Goal: Transaction & Acquisition: Purchase product/service

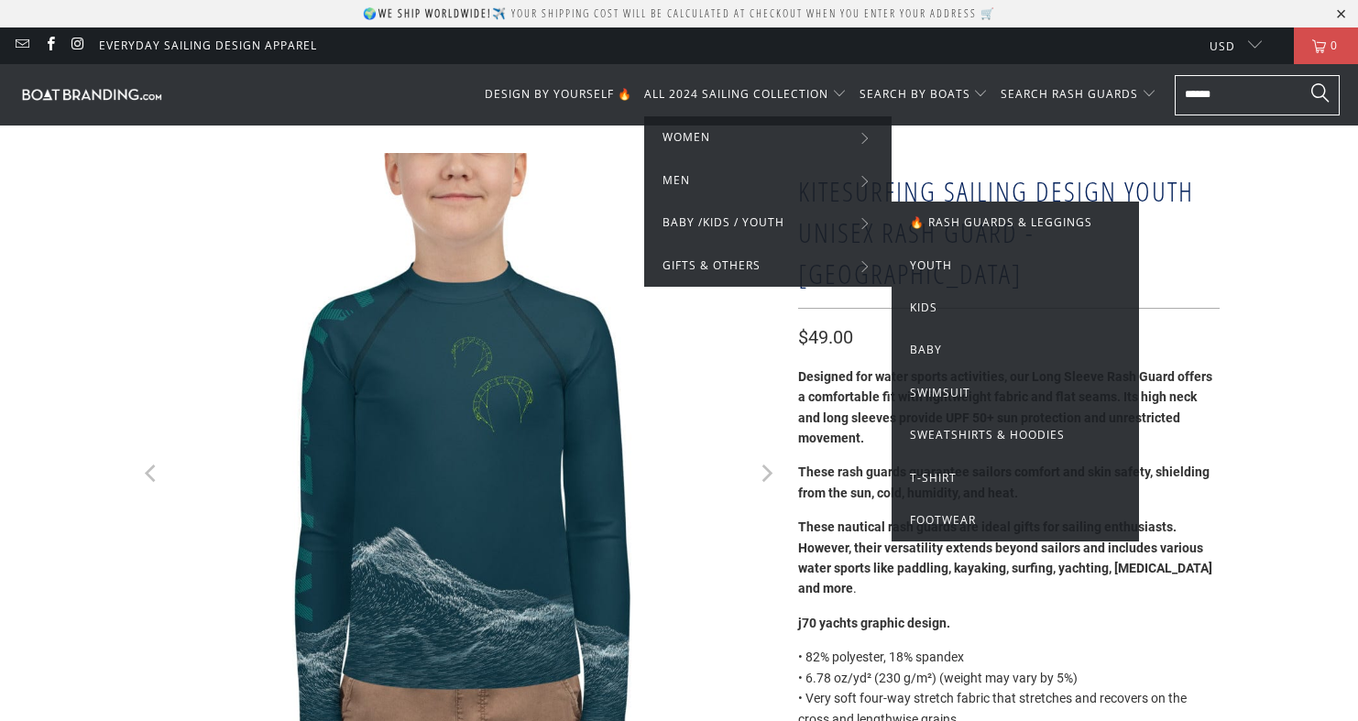
click at [771, 218] on span "BABY /KIDS / YOUTH" at bounding box center [723, 223] width 122 height 20
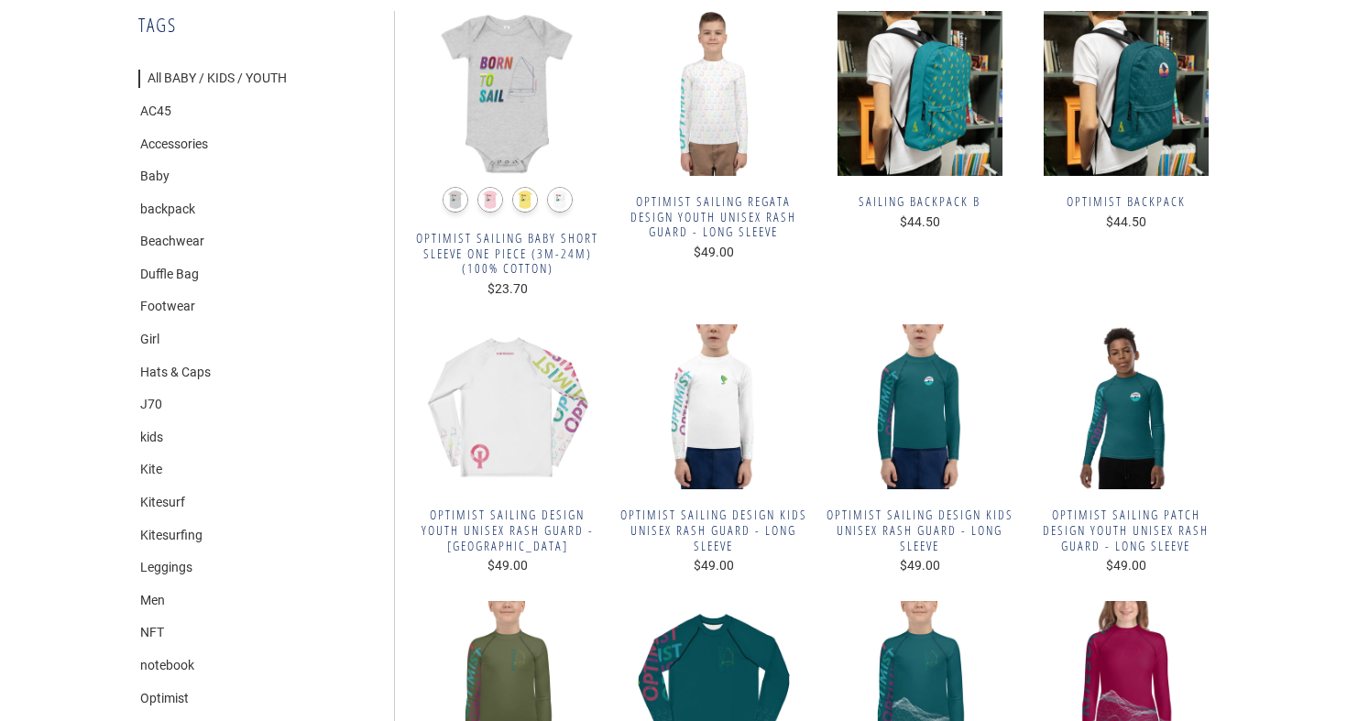
scroll to position [254, 0]
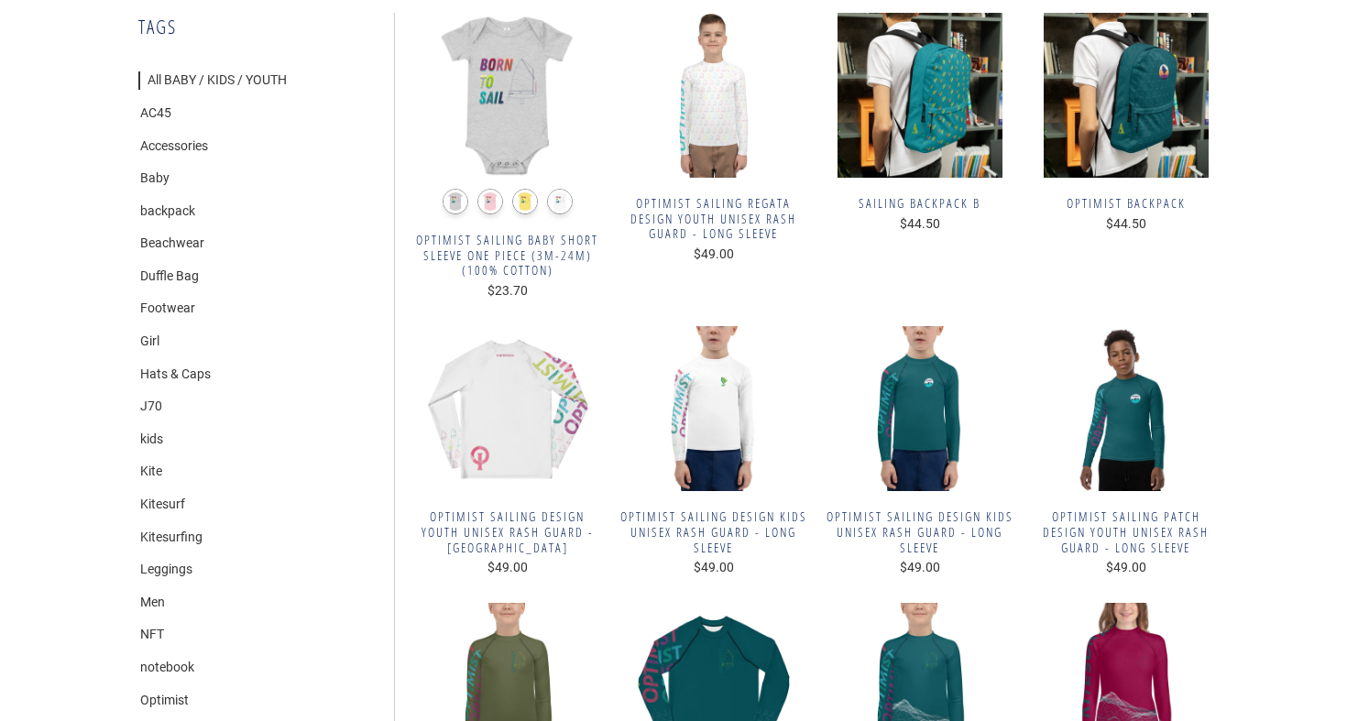
click at [547, 392] on img at bounding box center [507, 408] width 188 height 165
click at [746, 137] on img at bounding box center [713, 95] width 188 height 165
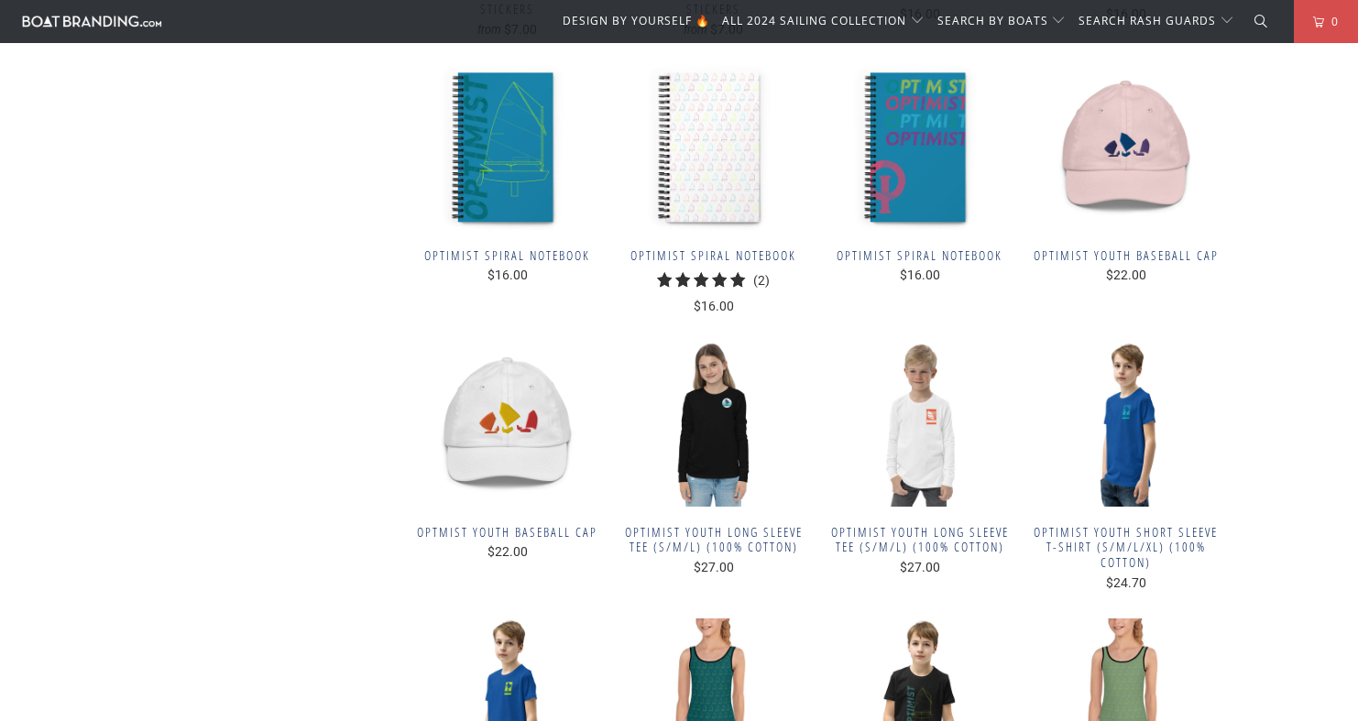
scroll to position [3102, 0]
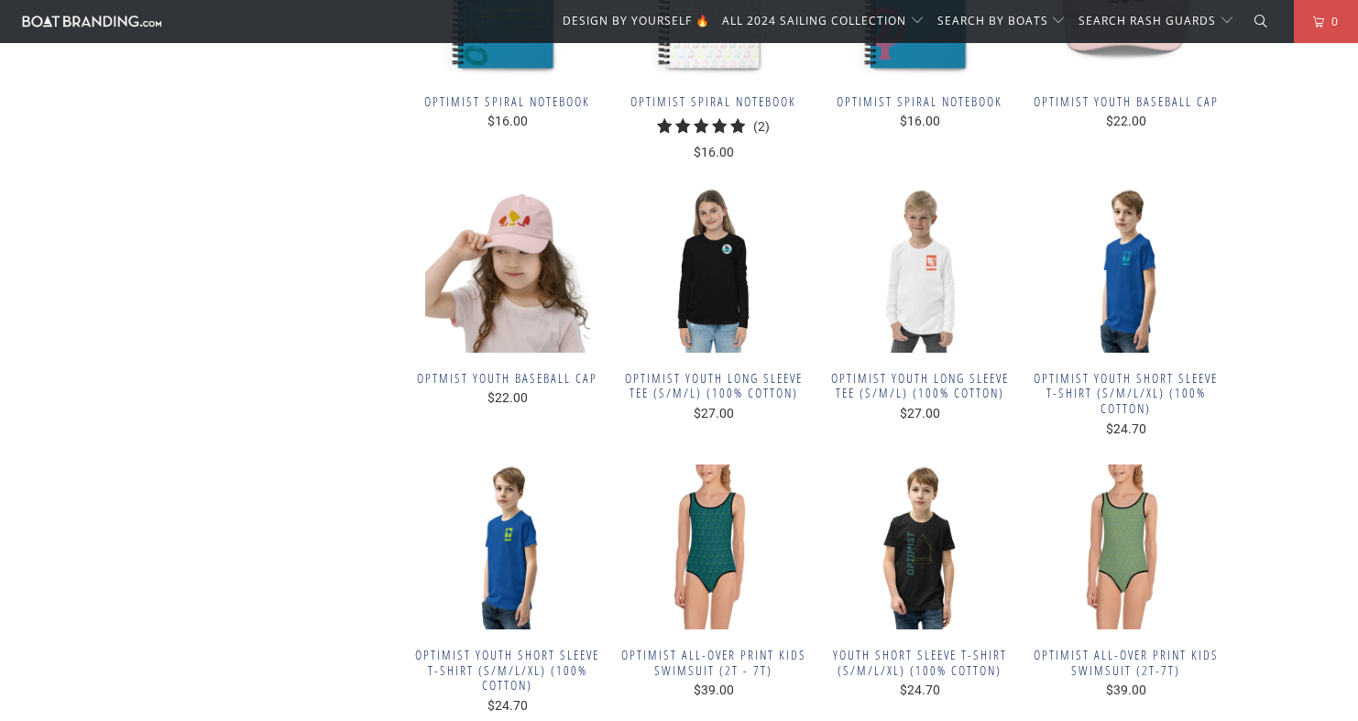
click at [502, 261] on img at bounding box center [507, 270] width 188 height 165
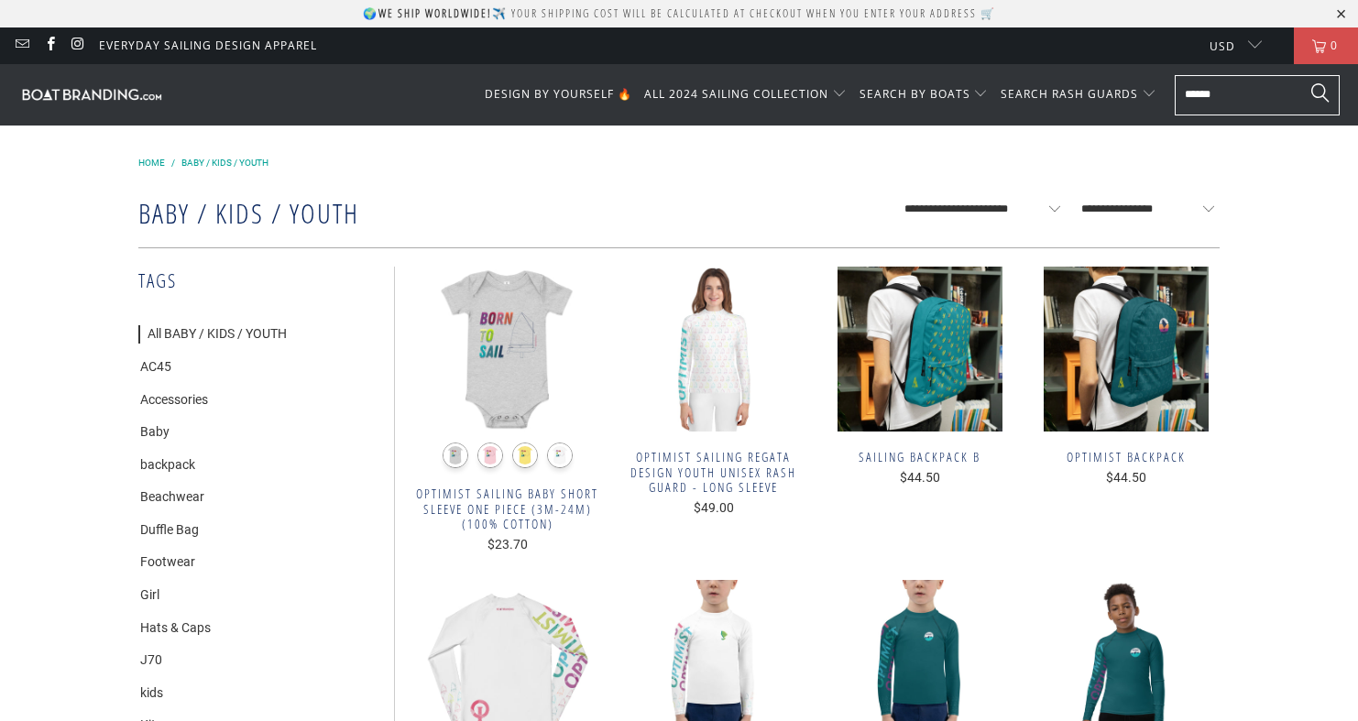
scroll to position [0, 0]
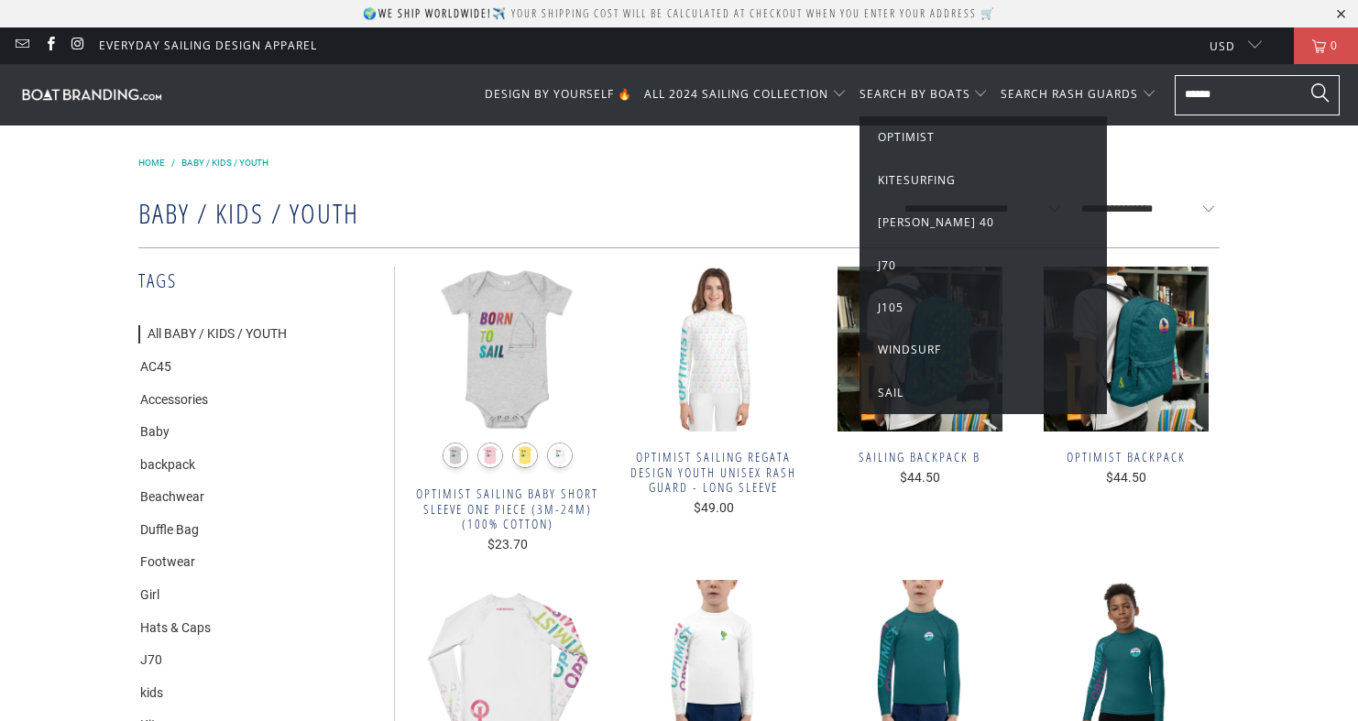
click at [925, 133] on span "Optimist" at bounding box center [906, 137] width 57 height 16
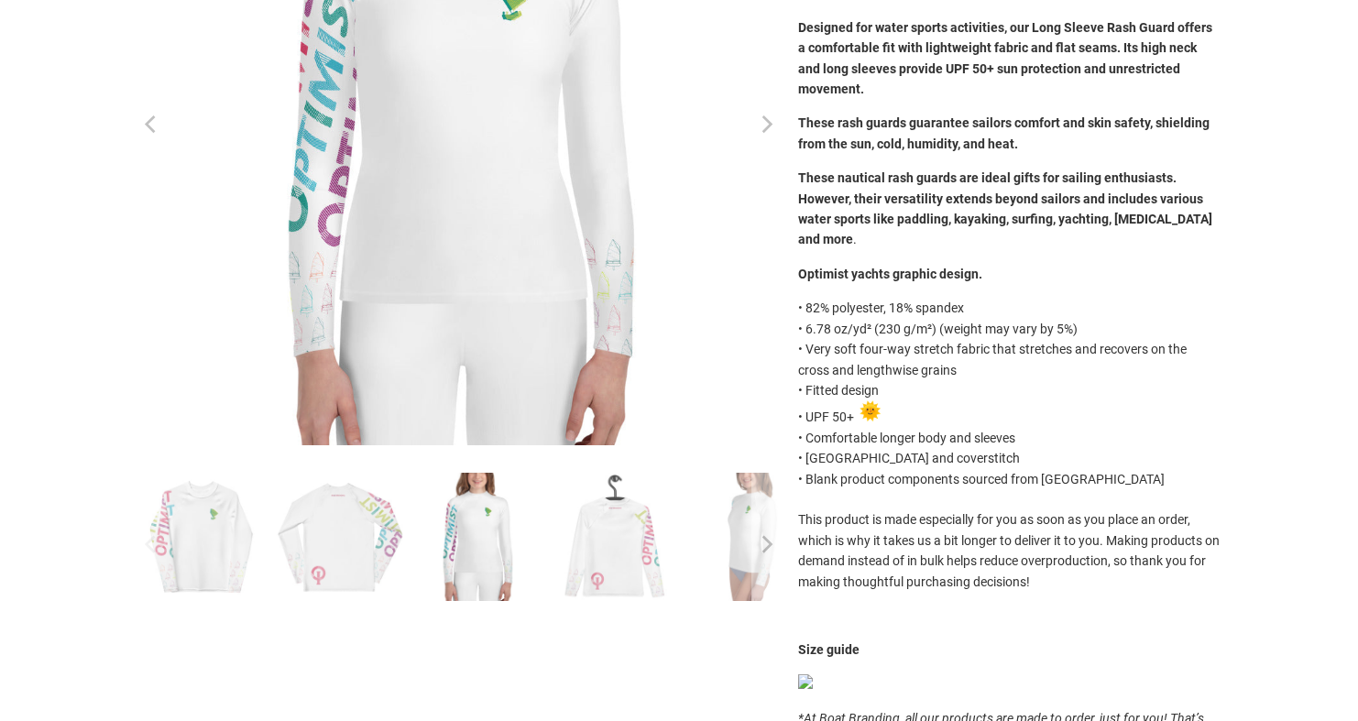
scroll to position [354, 0]
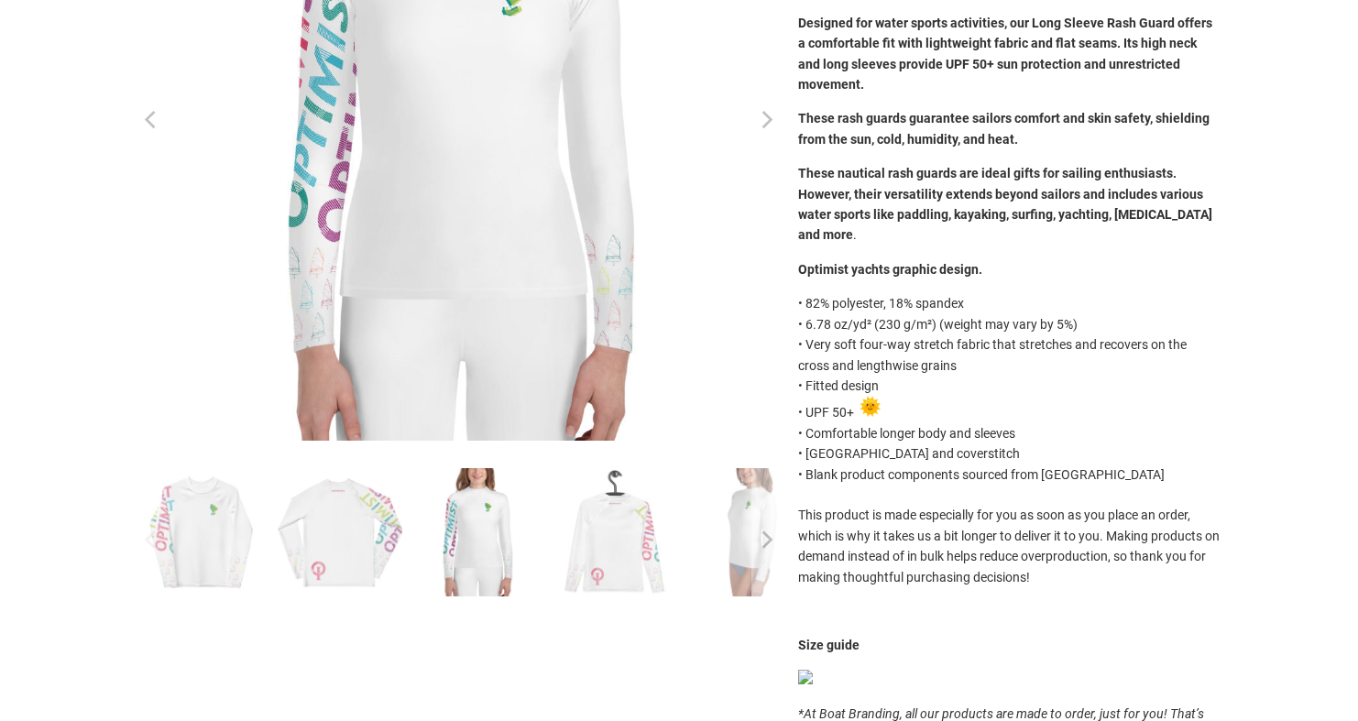
click at [381, 540] on img at bounding box center [340, 532] width 128 height 128
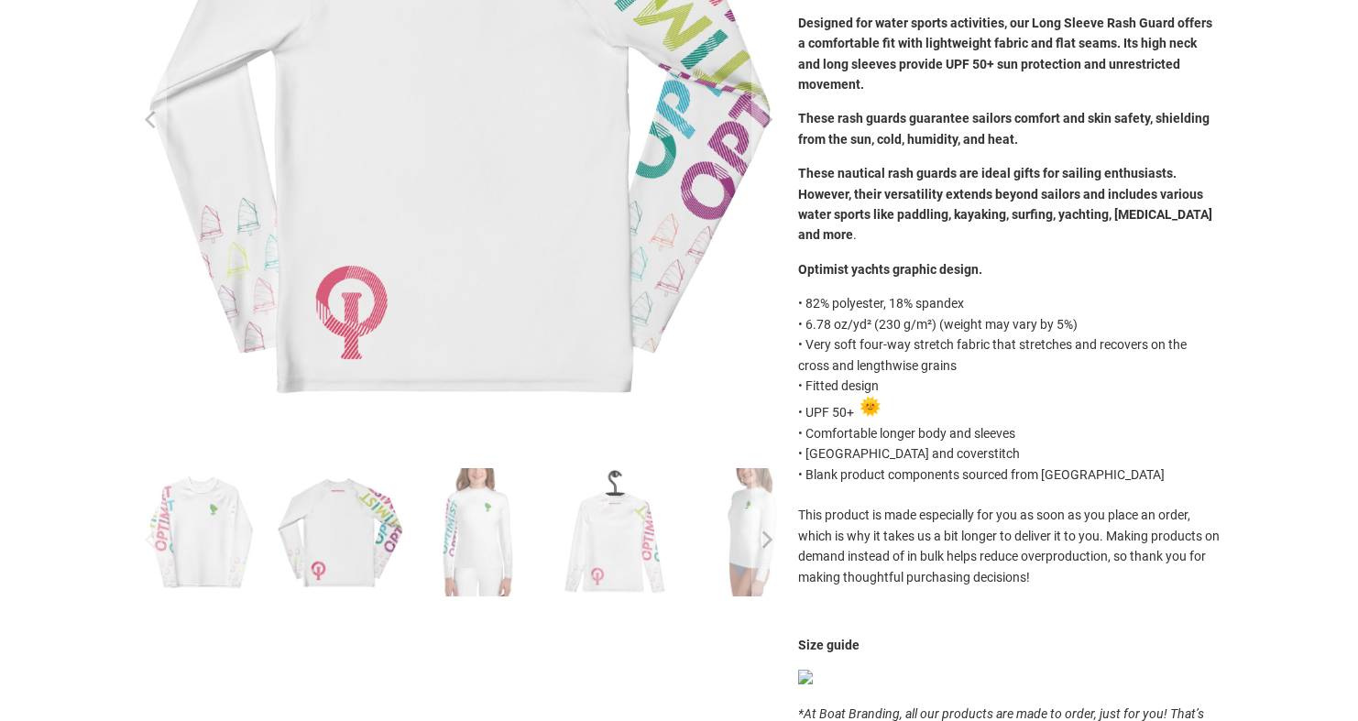
click at [487, 537] on img at bounding box center [477, 532] width 128 height 128
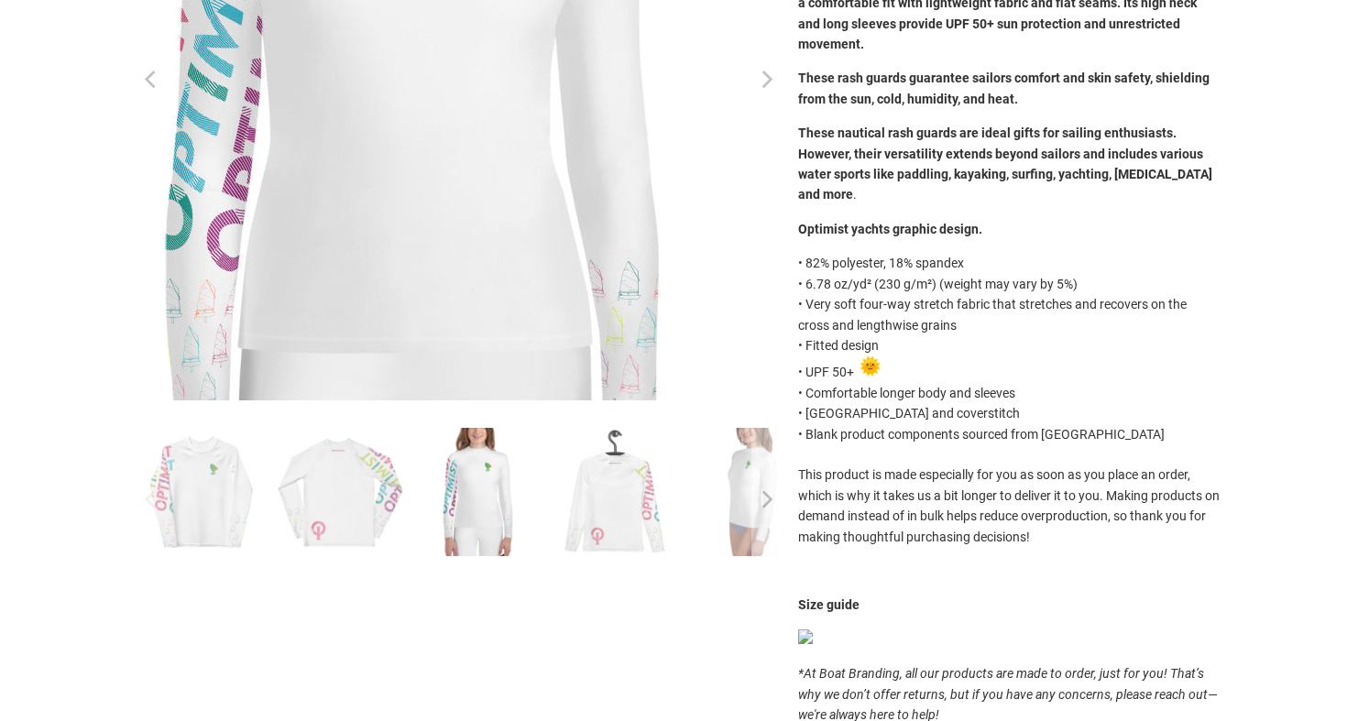
scroll to position [402, 0]
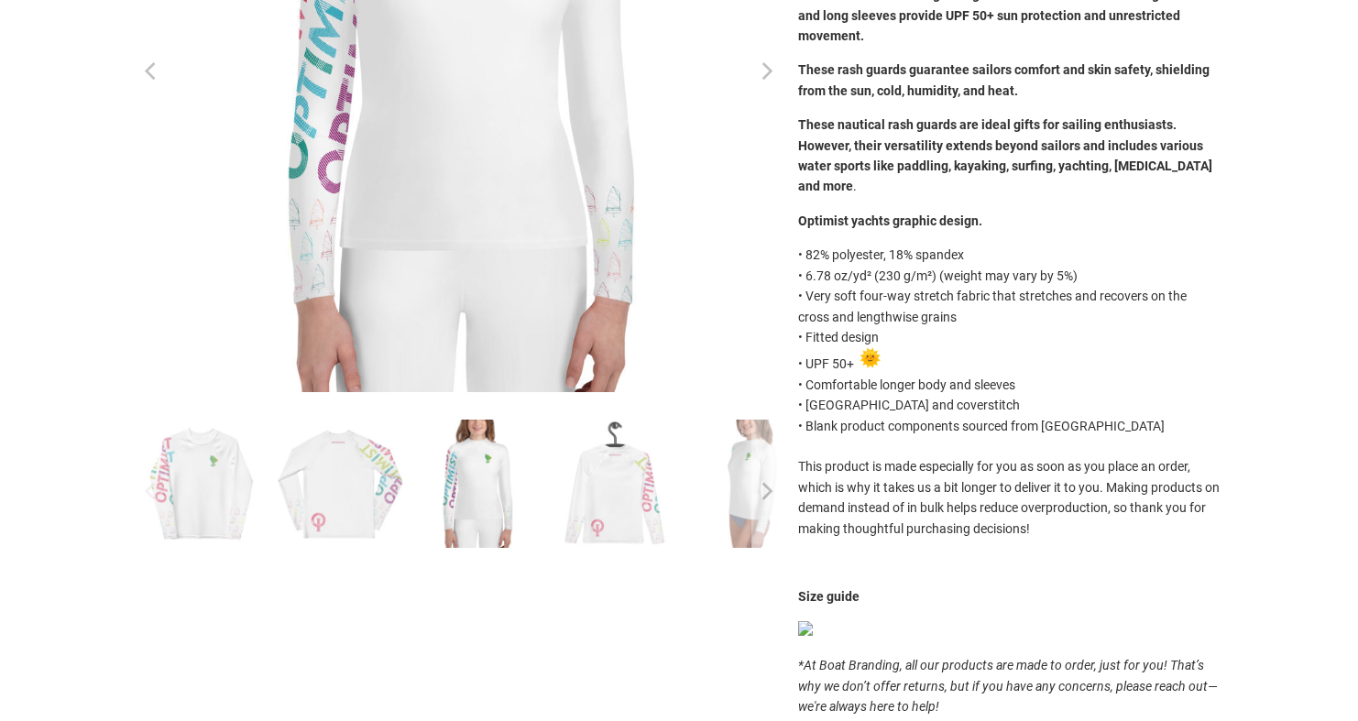
click at [621, 475] on img at bounding box center [615, 484] width 128 height 128
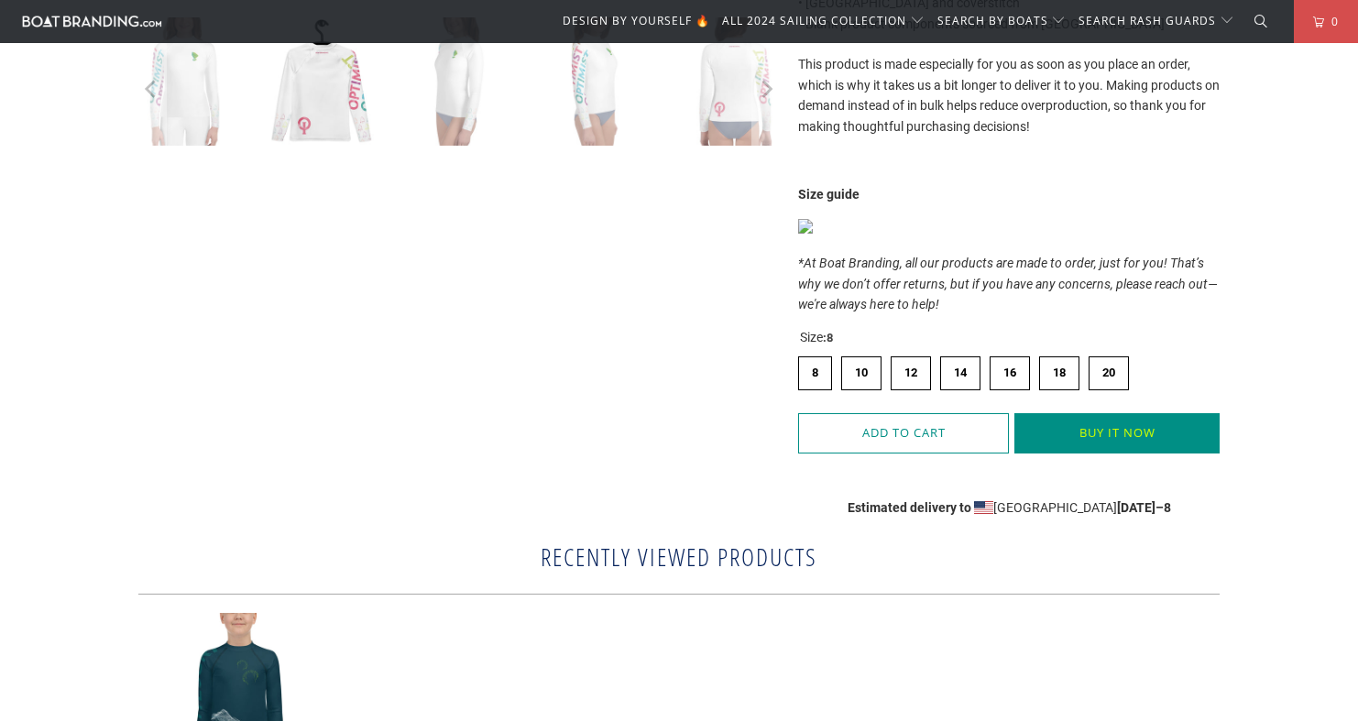
scroll to position [818, 0]
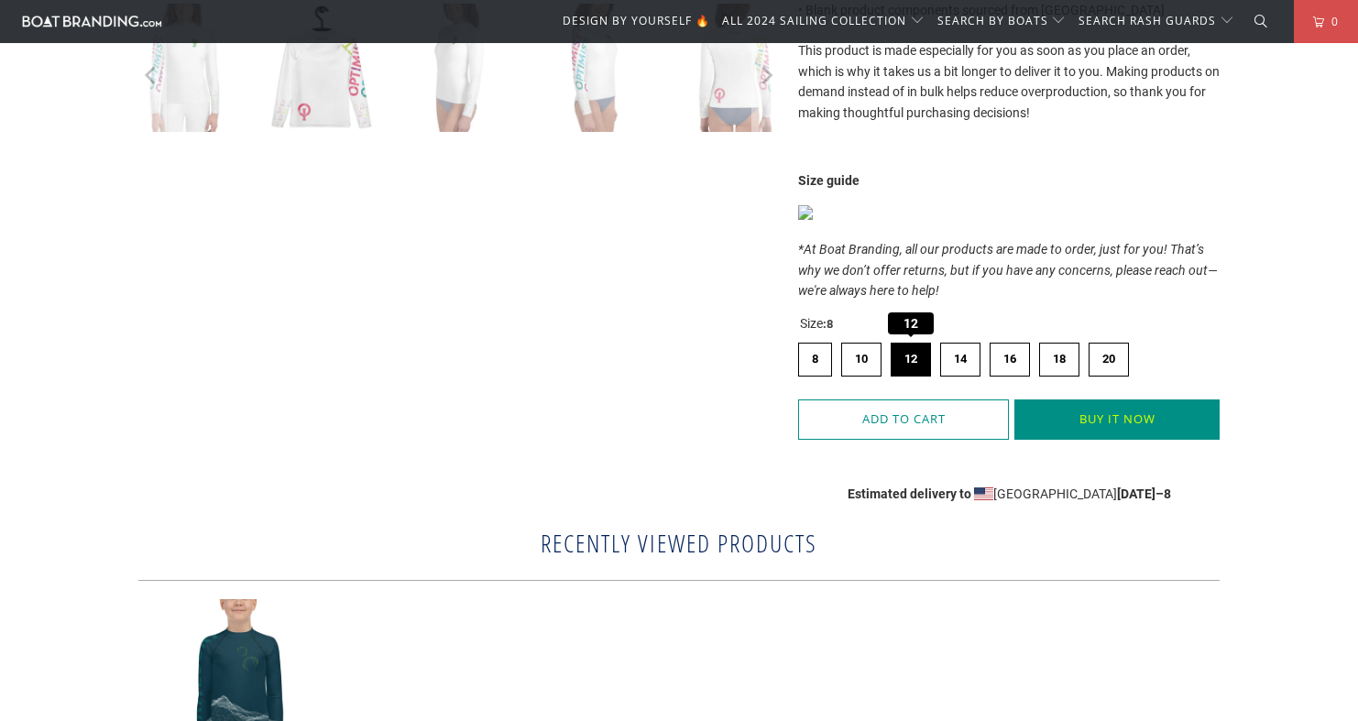
click at [918, 343] on label "12 12" at bounding box center [910, 359] width 40 height 33
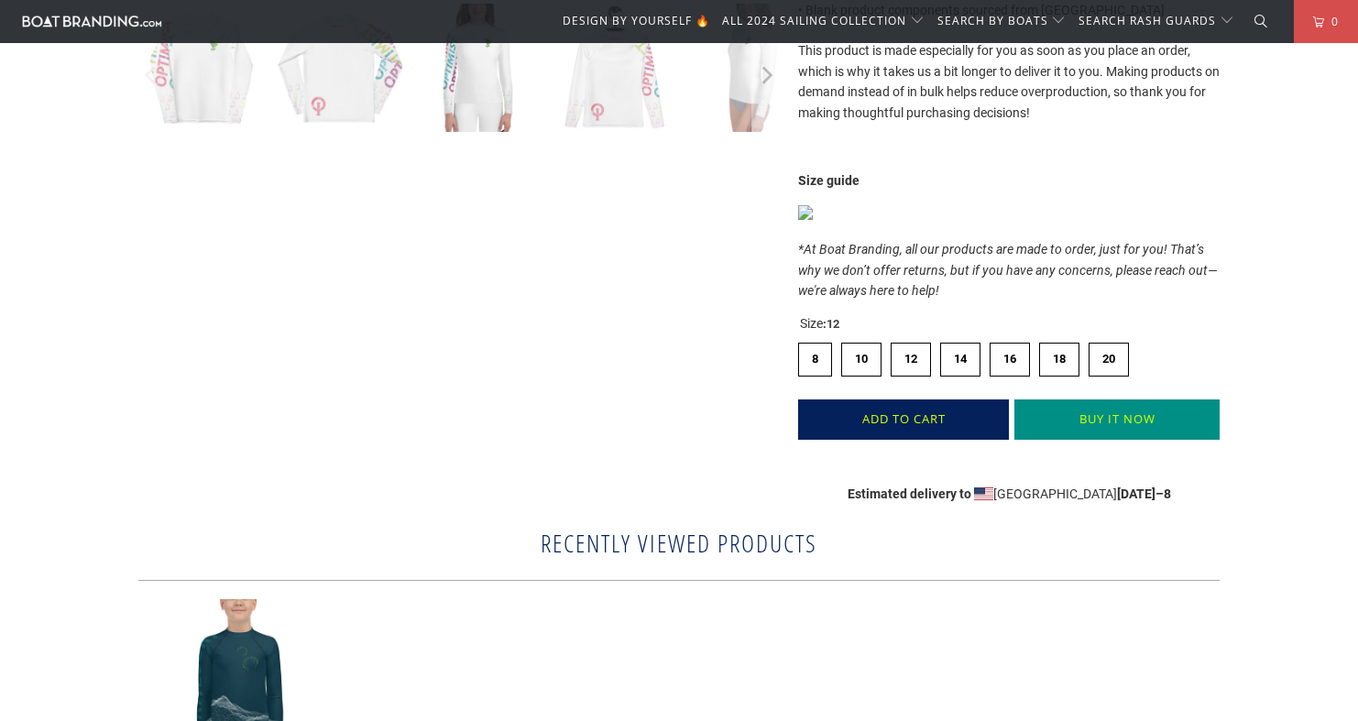
click at [935, 412] on span "Add to Cart" at bounding box center [903, 419] width 172 height 15
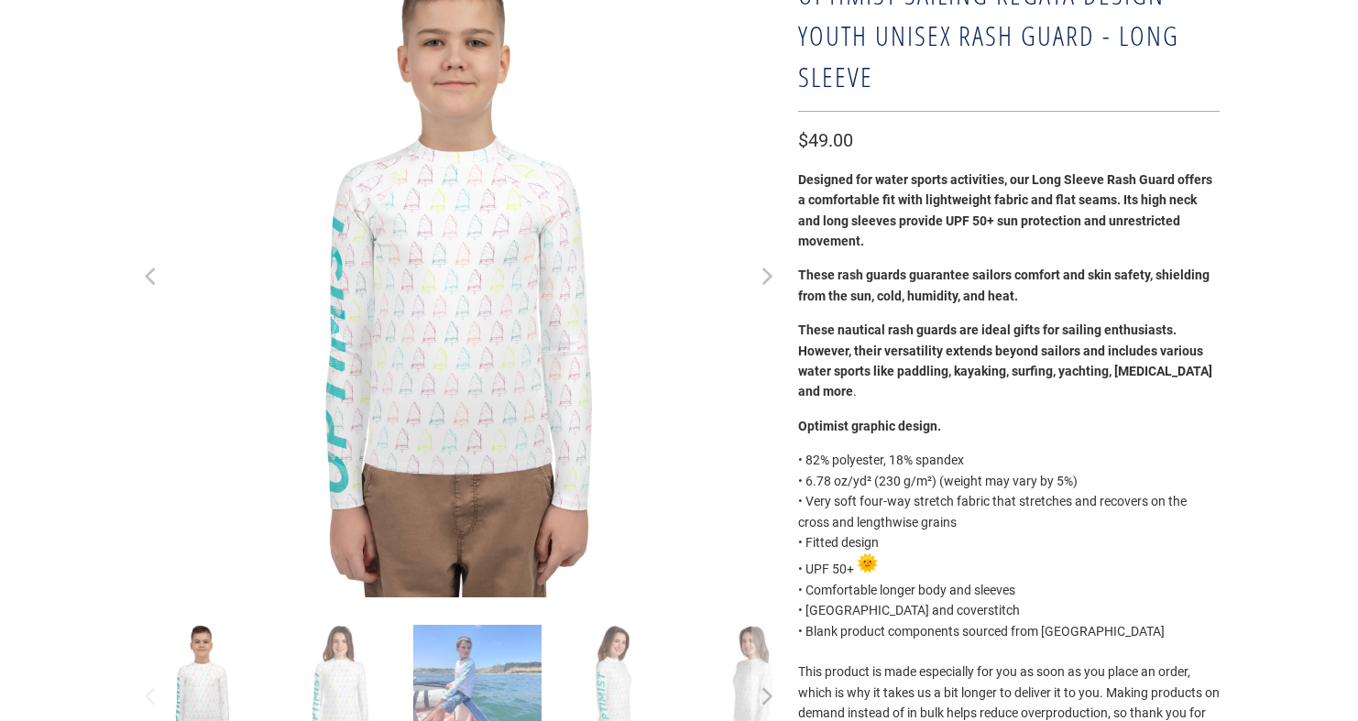
scroll to position [230, 0]
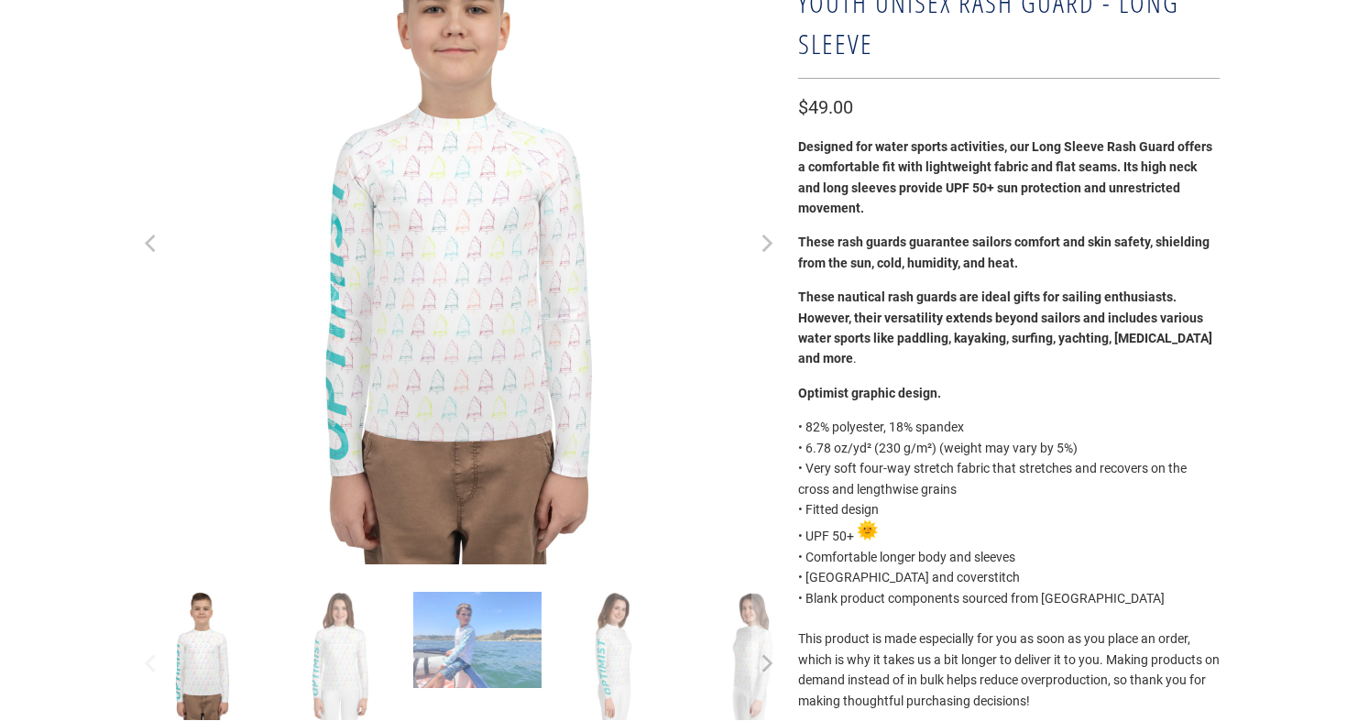
click at [479, 652] on img at bounding box center [477, 640] width 128 height 96
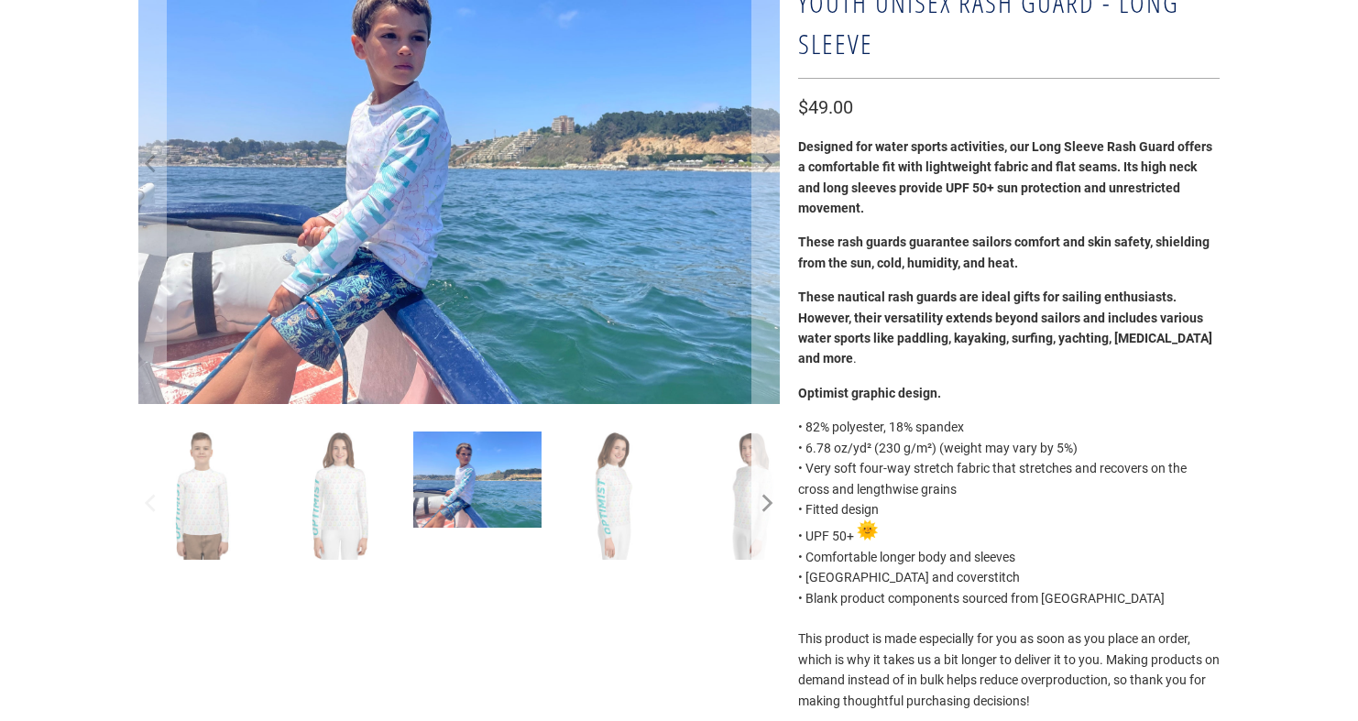
click at [768, 503] on icon "Next" at bounding box center [765, 504] width 17 height 86
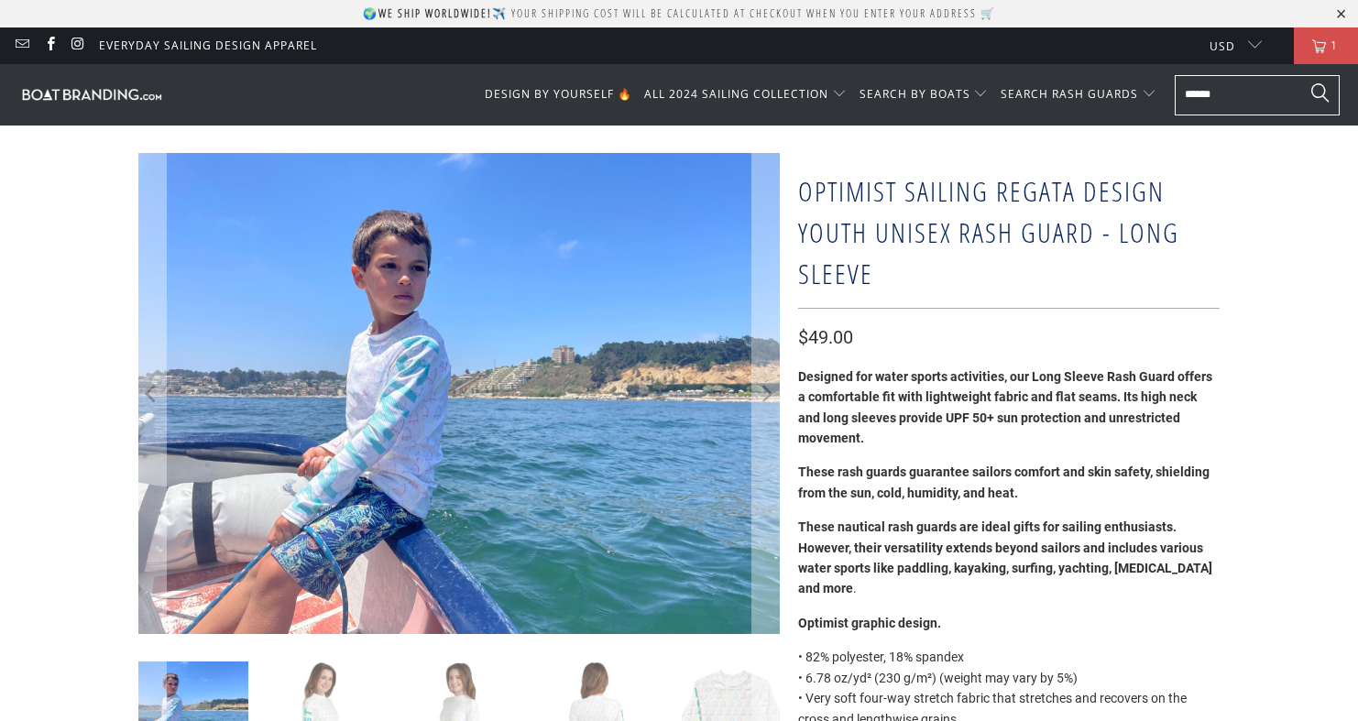
scroll to position [0, 0]
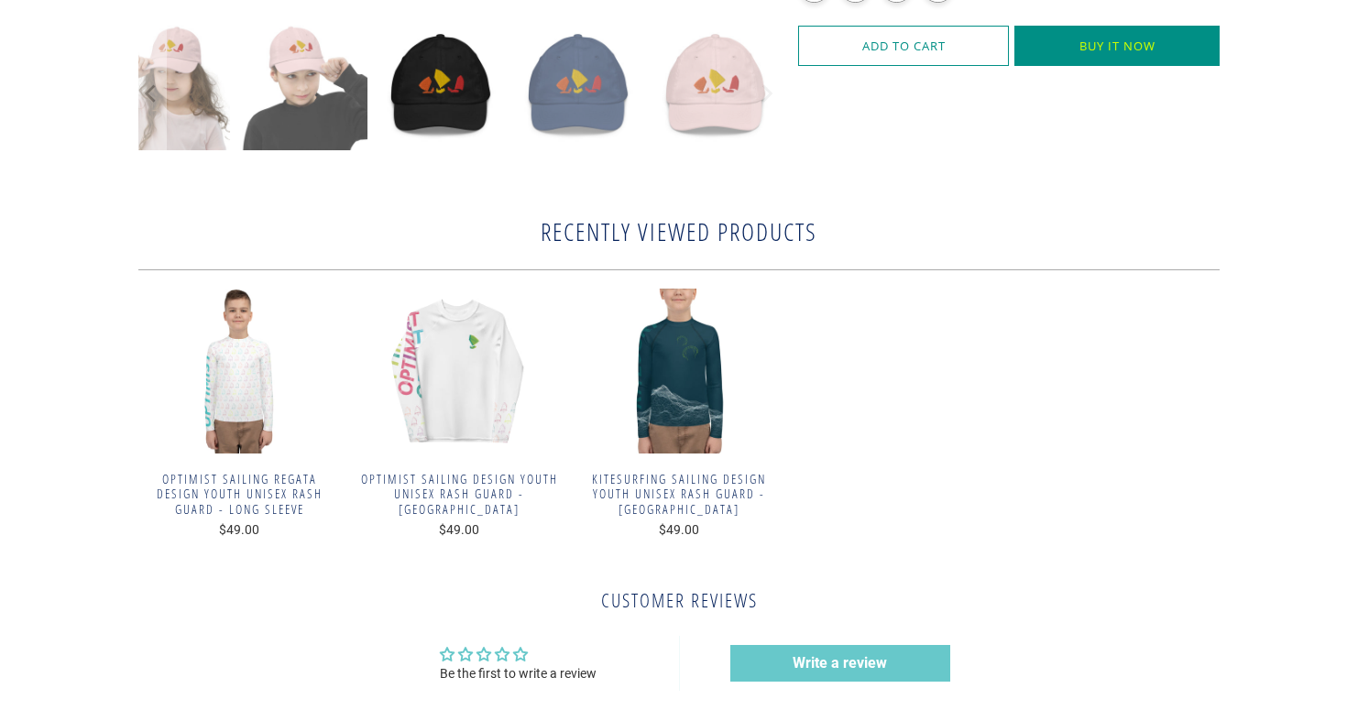
scroll to position [871, 0]
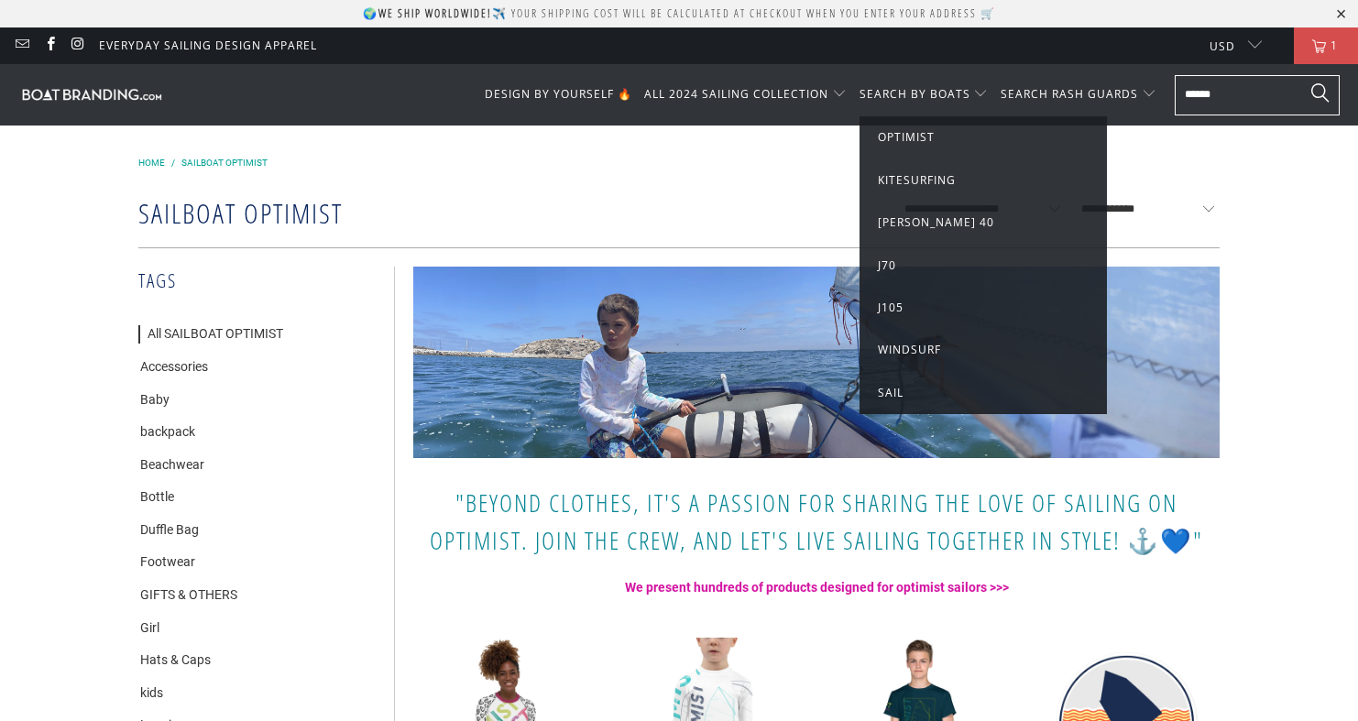
click at [893, 392] on span "Sail" at bounding box center [891, 393] width 26 height 16
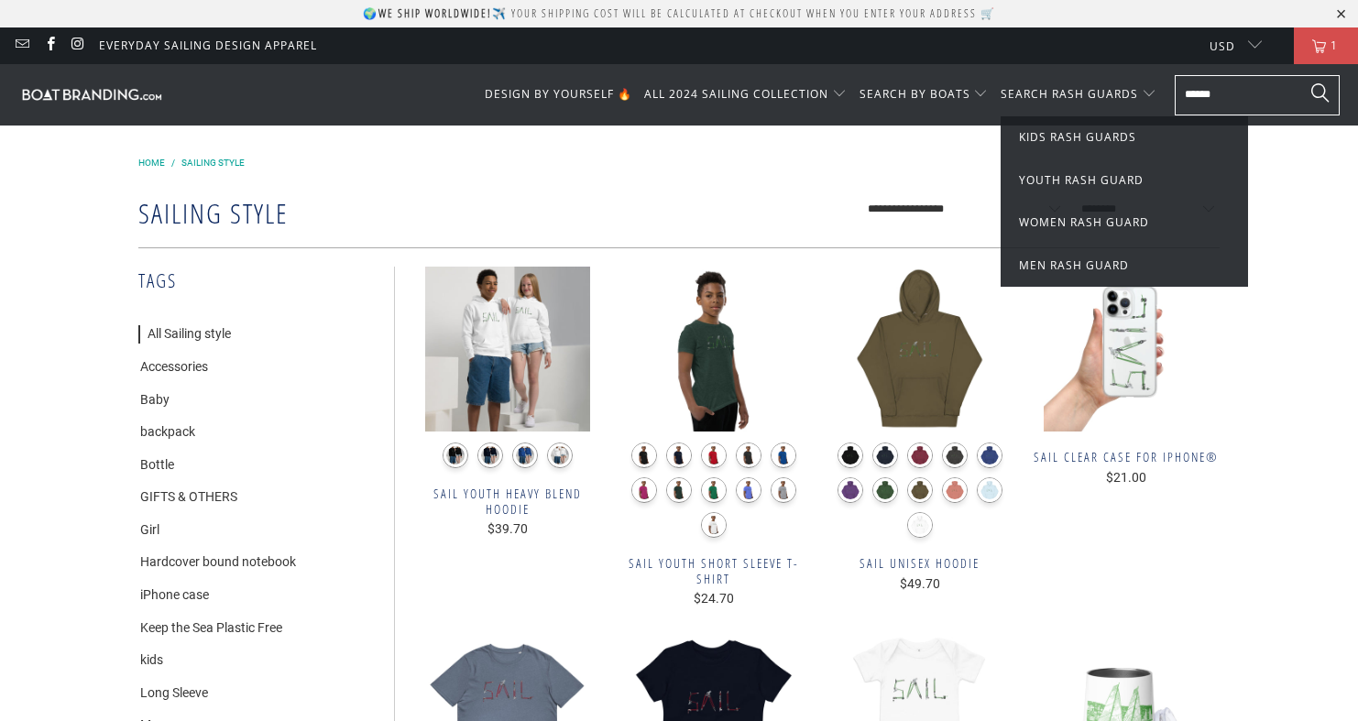
click at [1090, 178] on span "Youth Rash Guard" at bounding box center [1081, 180] width 125 height 16
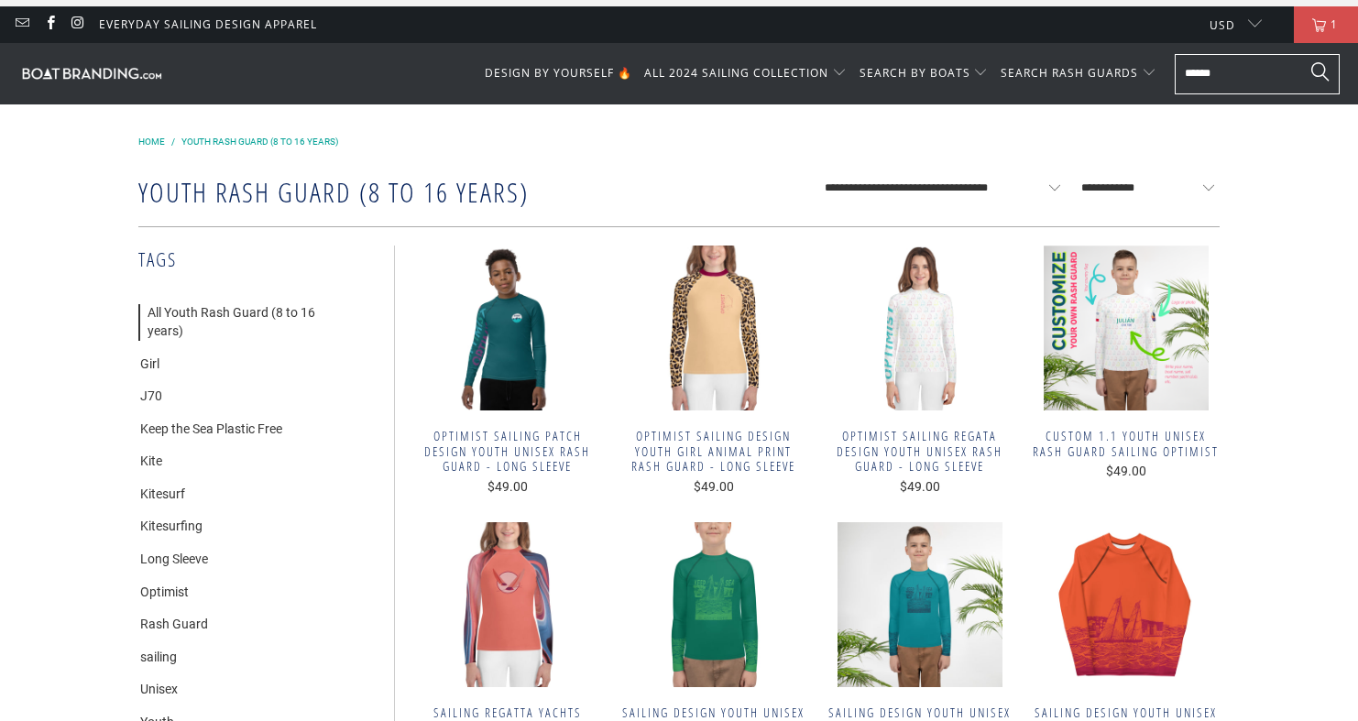
scroll to position [23, 0]
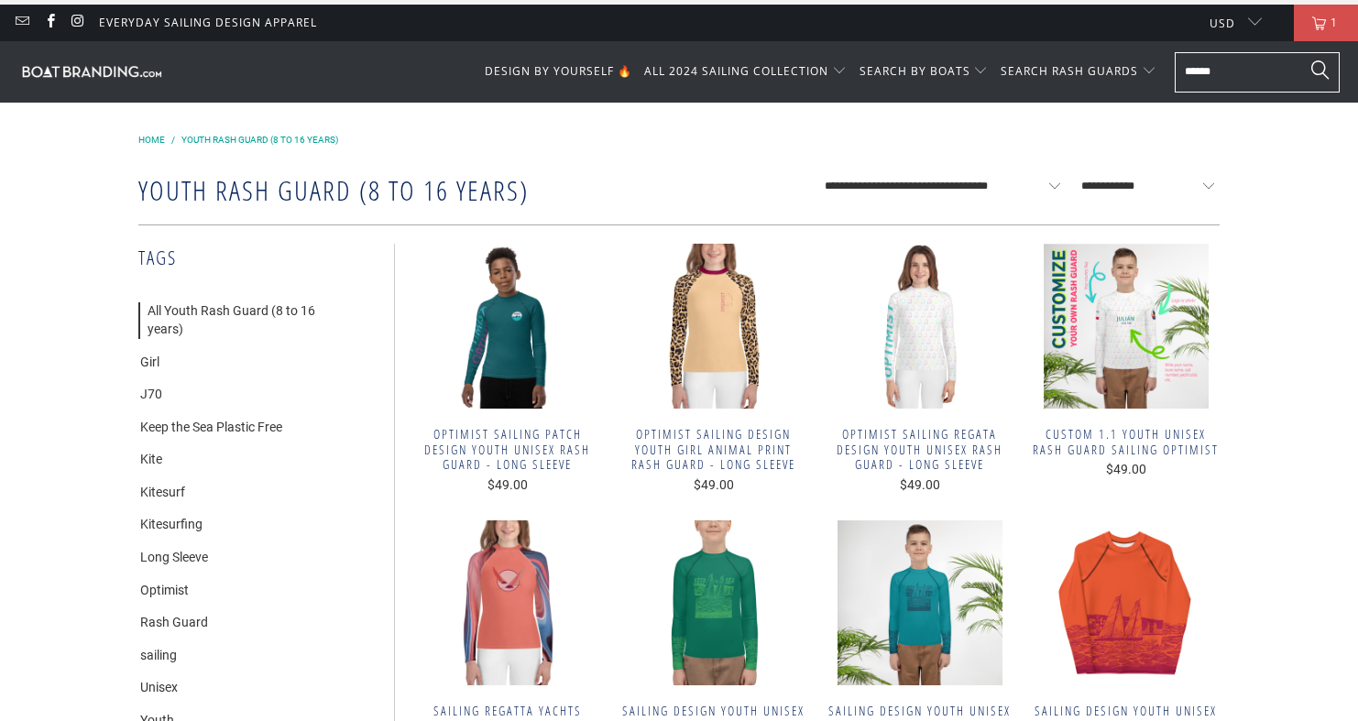
click at [935, 359] on img at bounding box center [919, 326] width 188 height 165
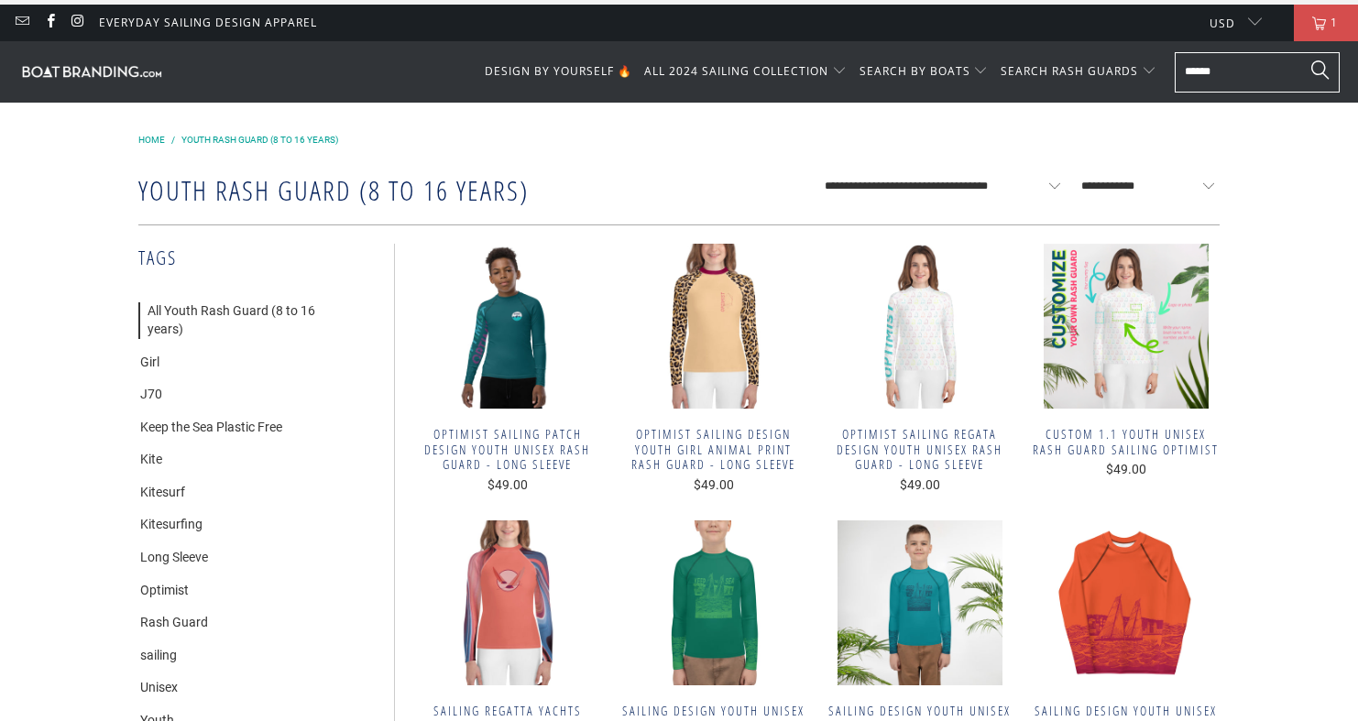
click at [1143, 387] on img at bounding box center [1125, 326] width 188 height 165
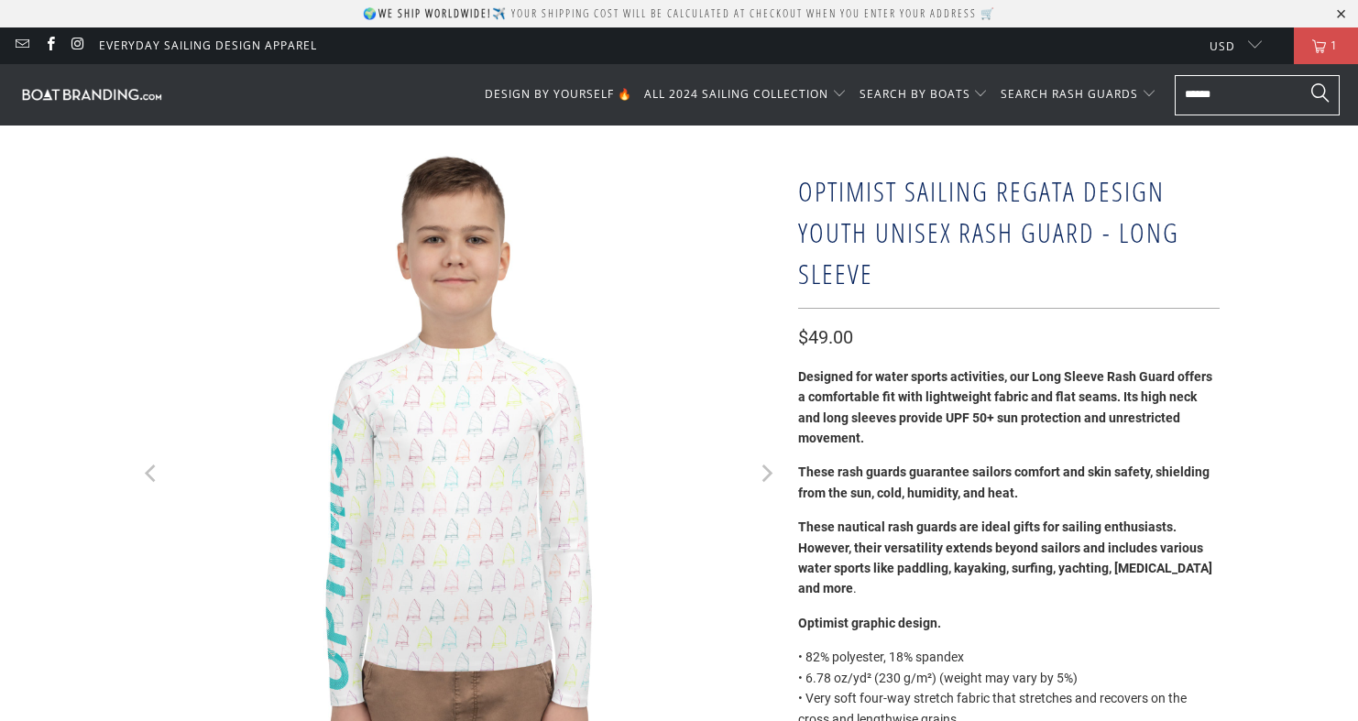
click at [767, 475] on icon "Next" at bounding box center [765, 473] width 17 height 385
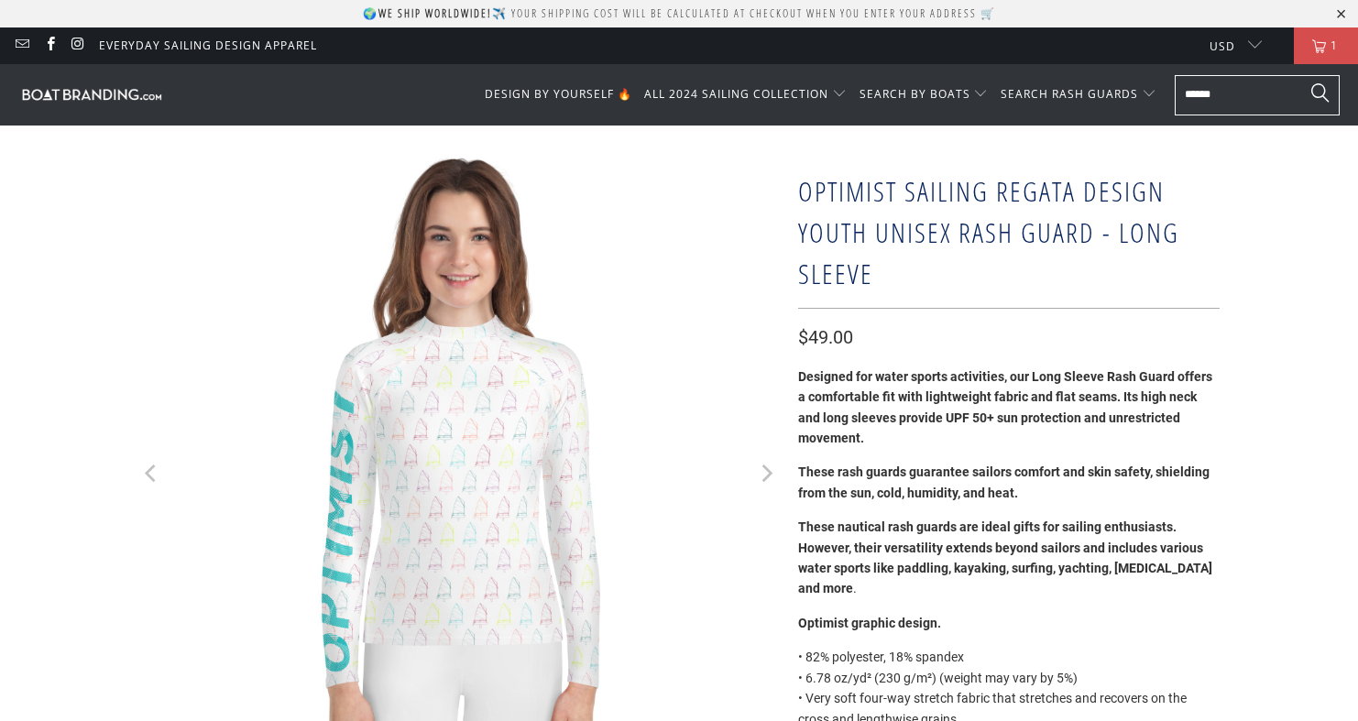
click at [767, 475] on icon "Next" at bounding box center [765, 473] width 17 height 385
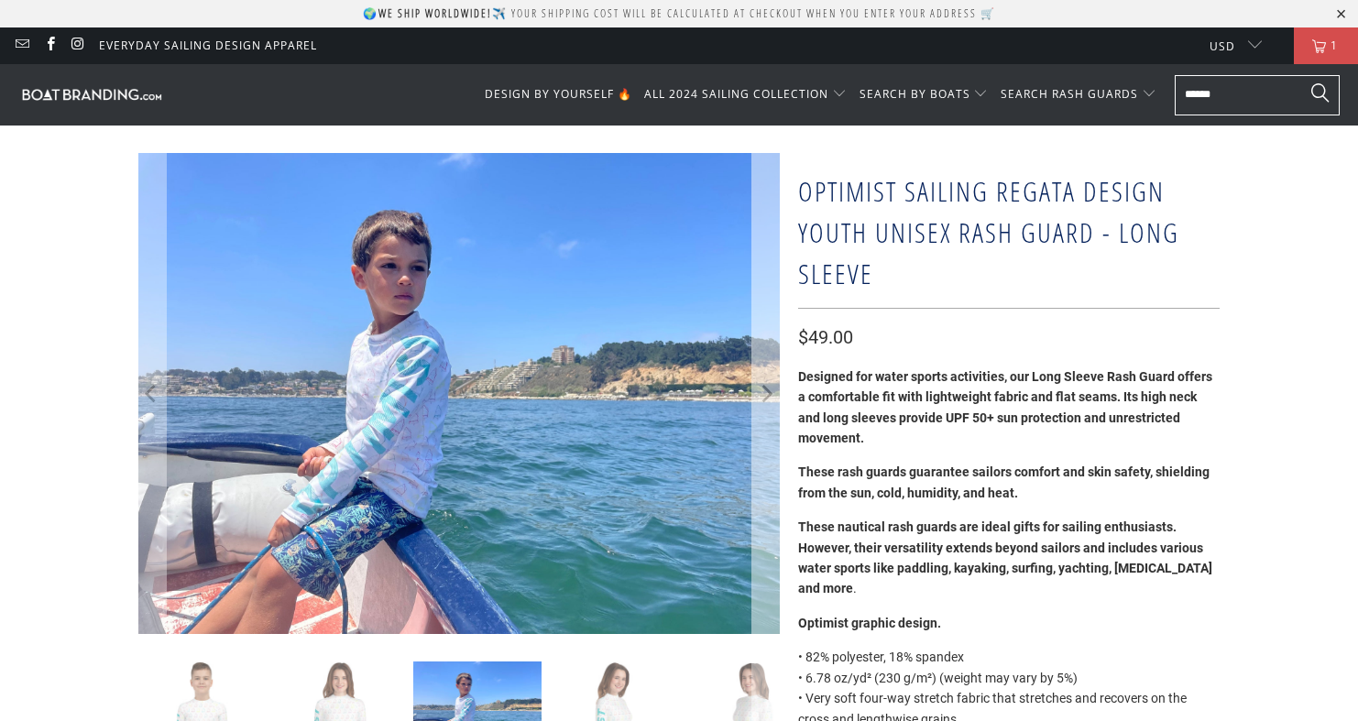
click at [769, 395] on icon "Next" at bounding box center [767, 393] width 11 height 17
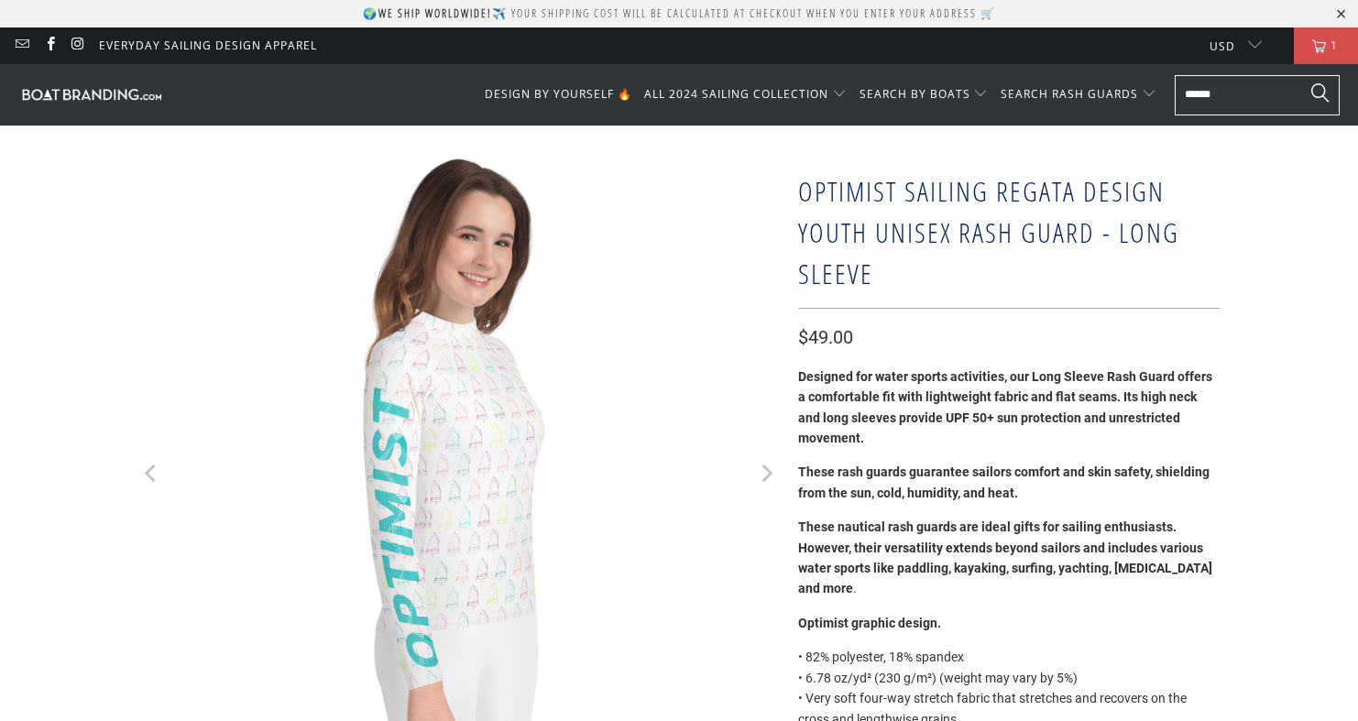
click at [769, 395] on icon "Next" at bounding box center [765, 473] width 17 height 385
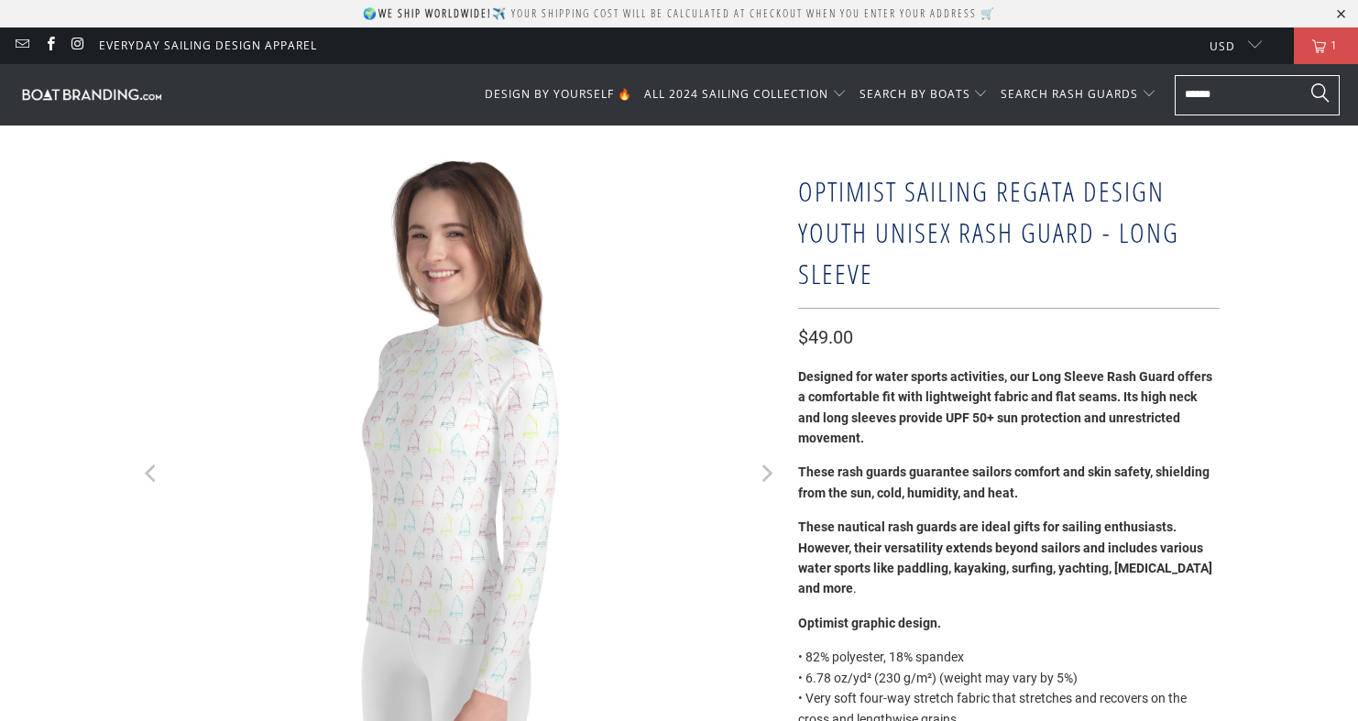
click at [769, 395] on icon "Next" at bounding box center [765, 473] width 17 height 385
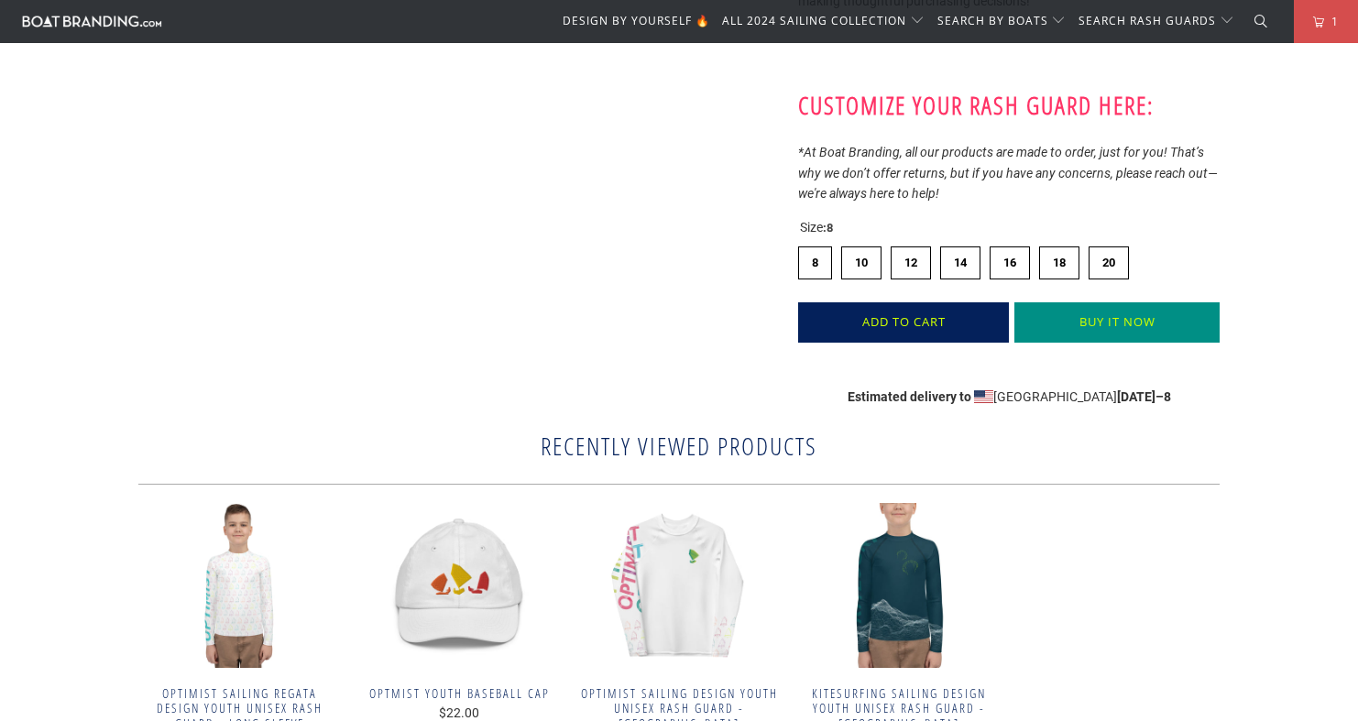
scroll to position [1020, 0]
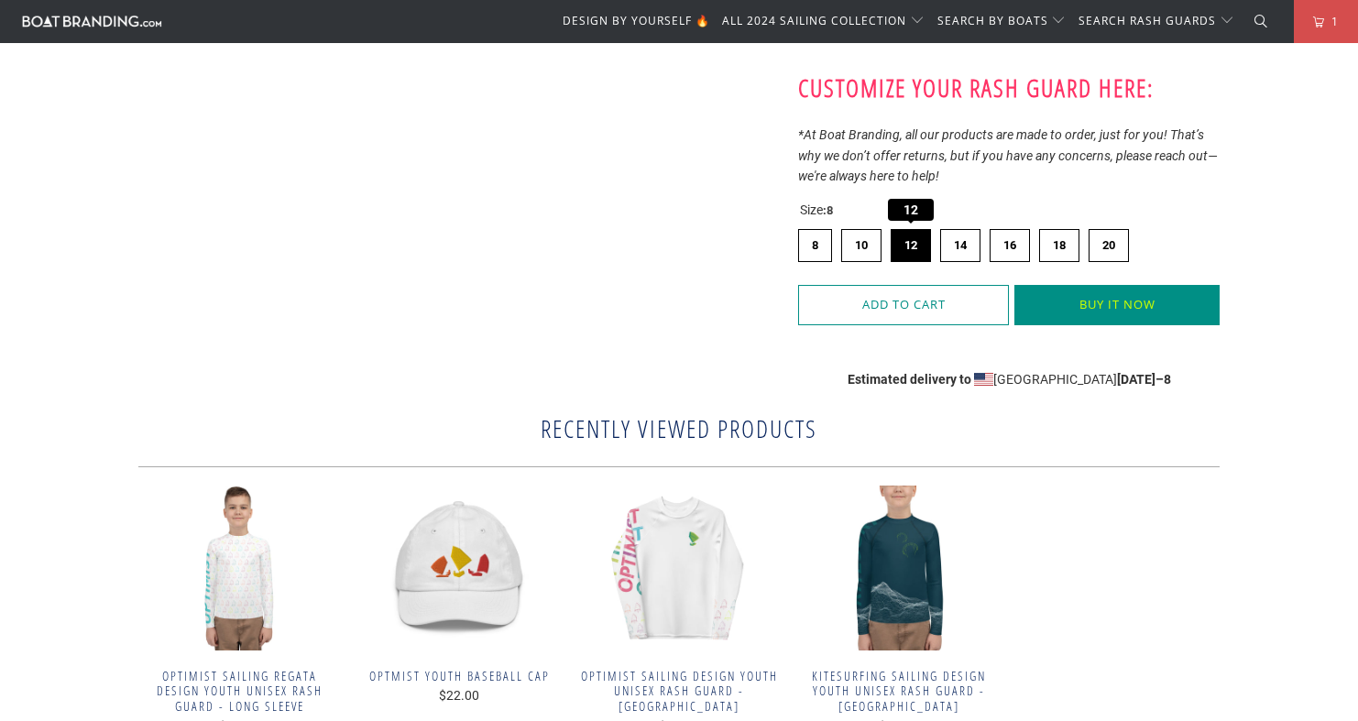
click at [902, 230] on label "12 12" at bounding box center [910, 245] width 40 height 33
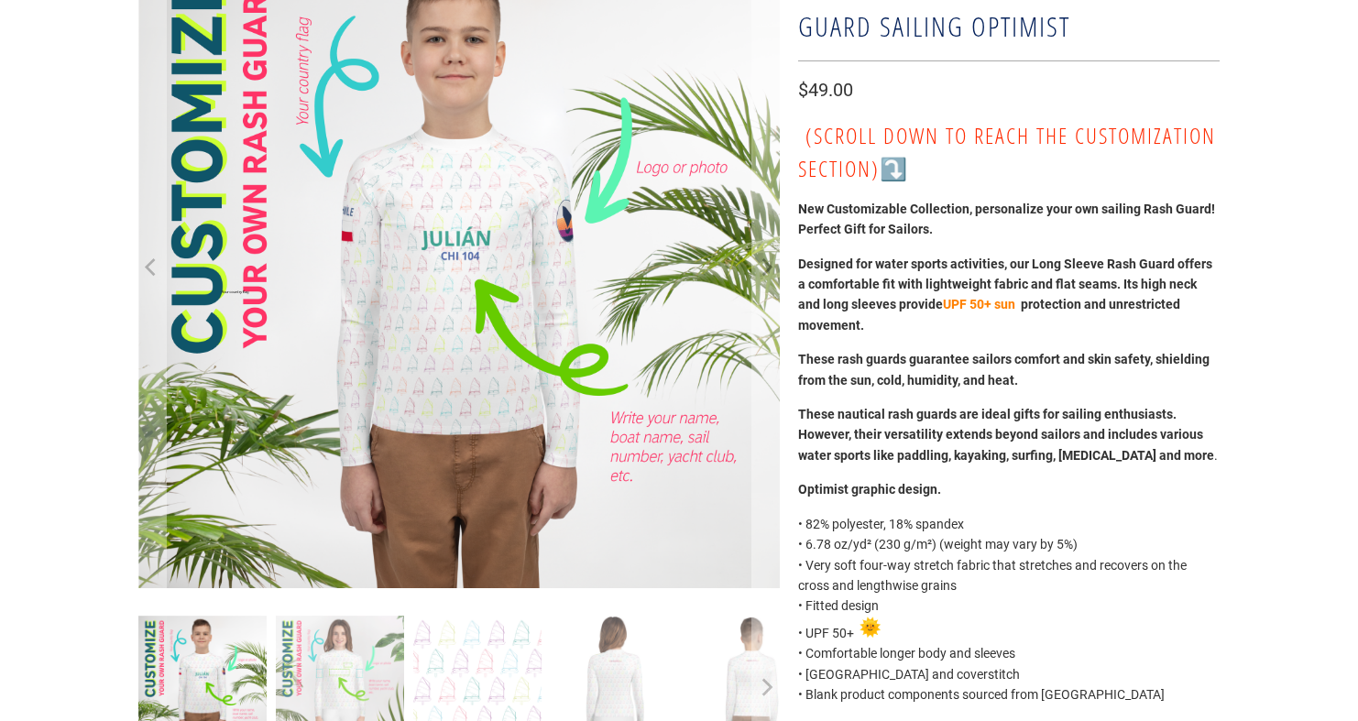
scroll to position [114, 0]
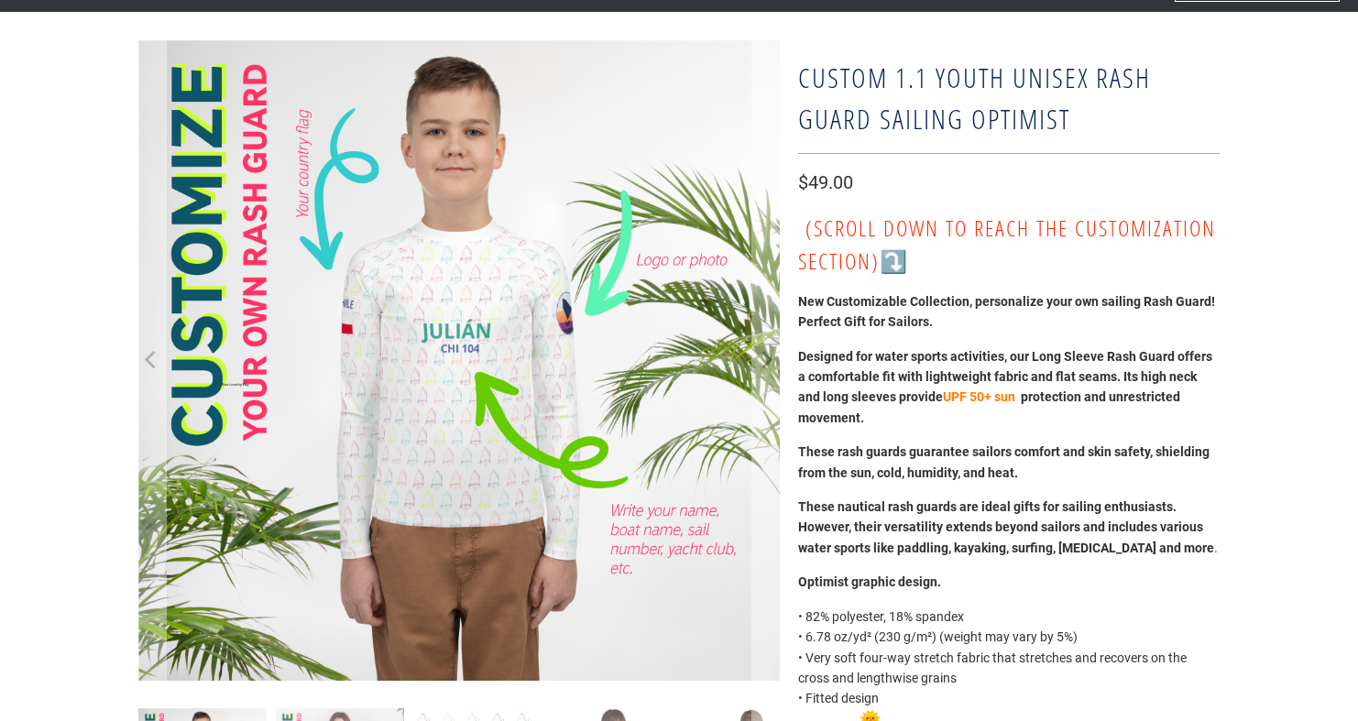
click at [899, 269] on span "⤵️" at bounding box center [893, 261] width 29 height 30
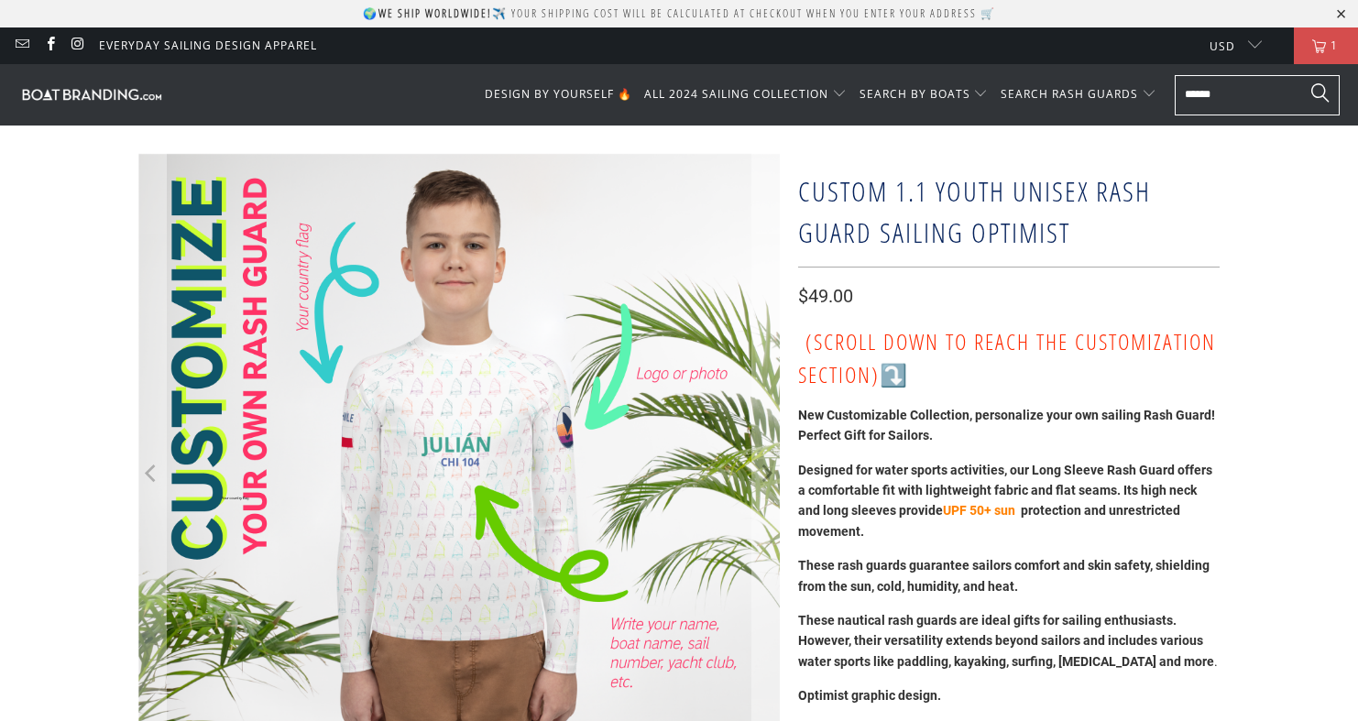
scroll to position [0, 0]
click at [902, 377] on span "⤵️" at bounding box center [893, 374] width 29 height 30
click at [900, 360] on span "⤵️" at bounding box center [893, 374] width 29 height 30
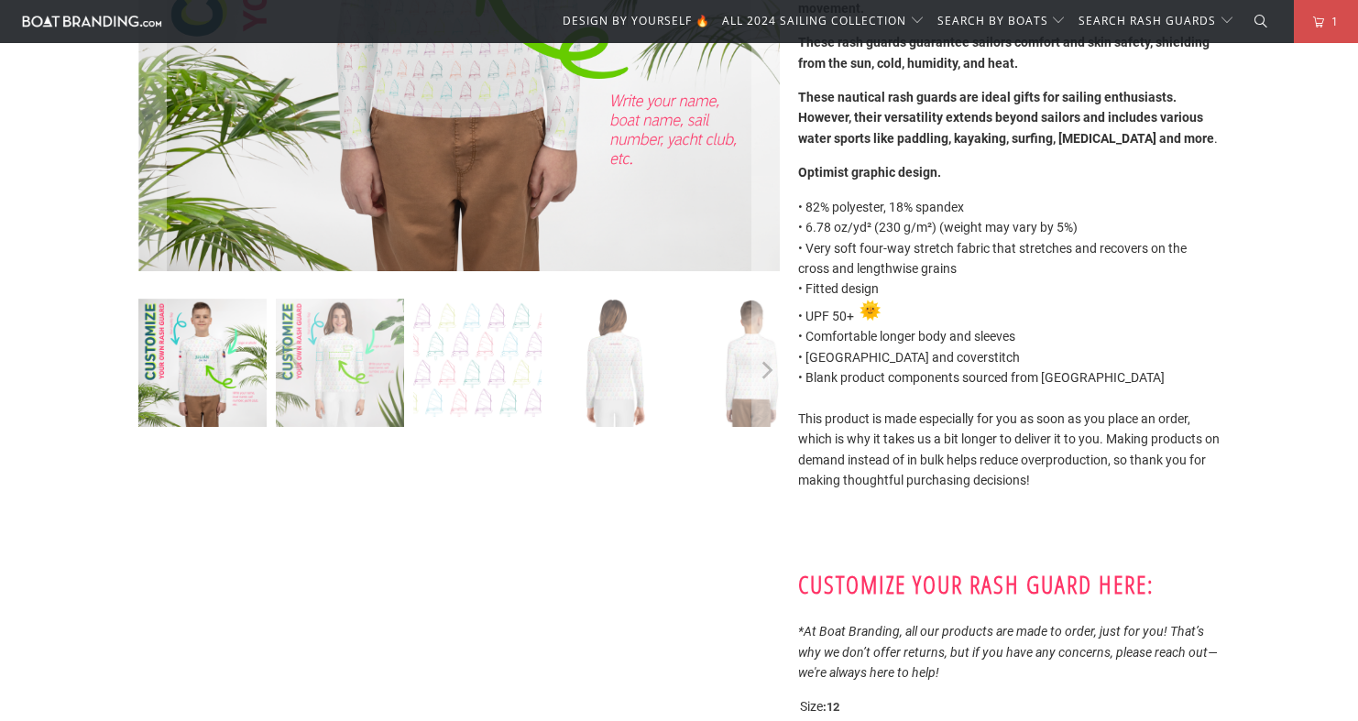
scroll to position [272, 0]
